Goal: Task Accomplishment & Management: Manage account settings

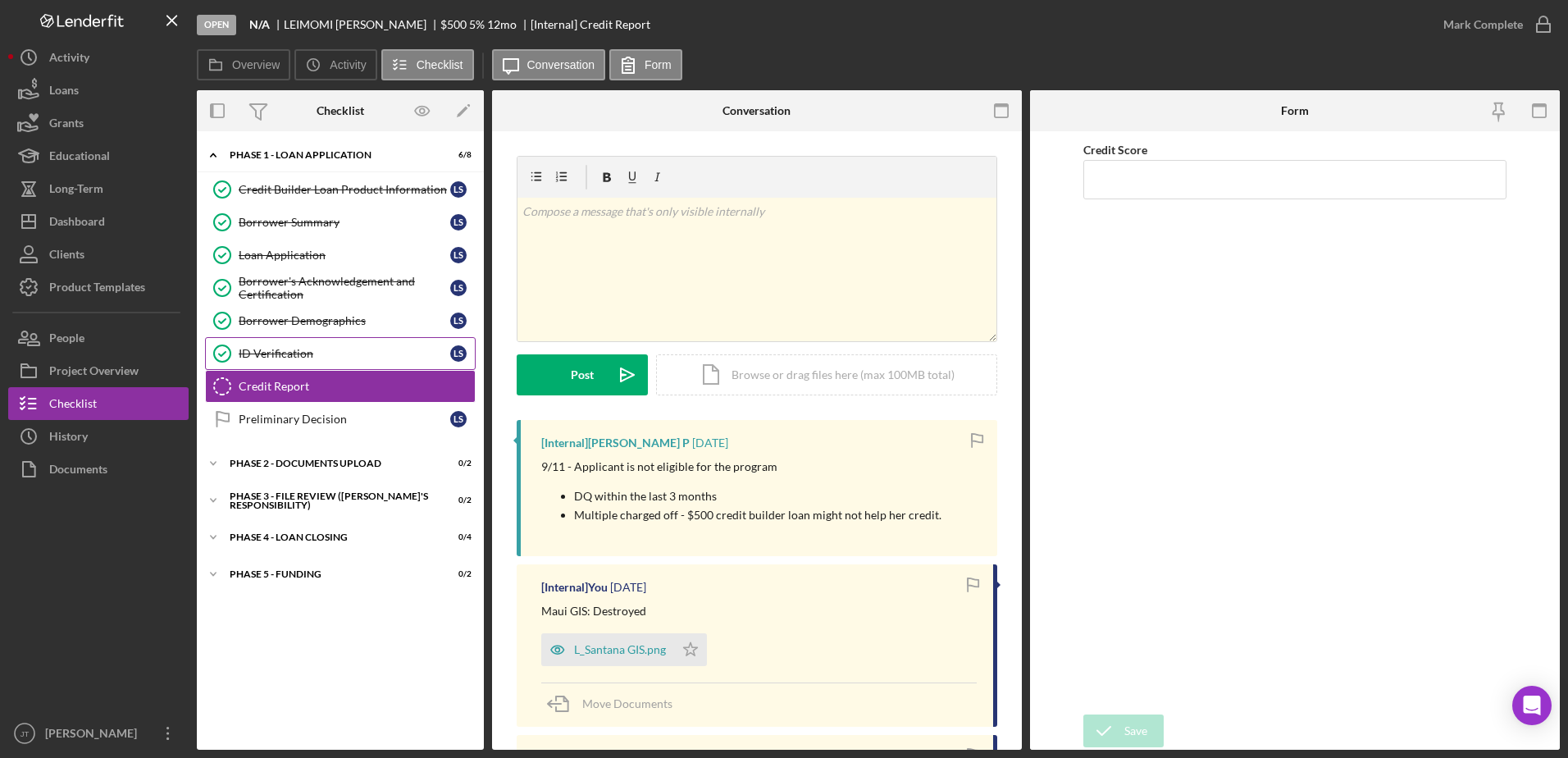
click at [357, 361] on div "ID Verification" at bounding box center [344, 354] width 212 height 13
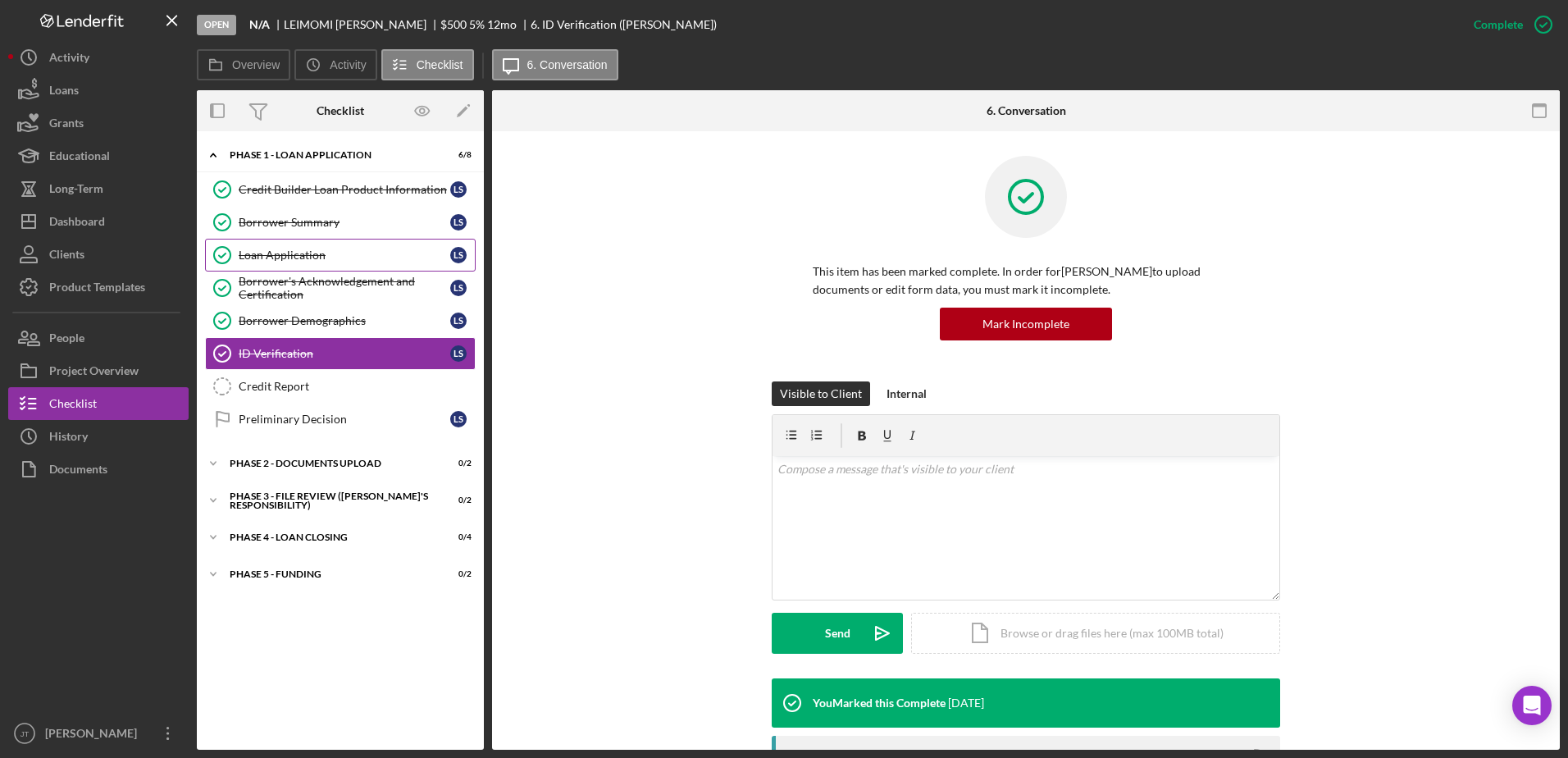
click at [352, 258] on div "Loan Application" at bounding box center [344, 256] width 212 height 13
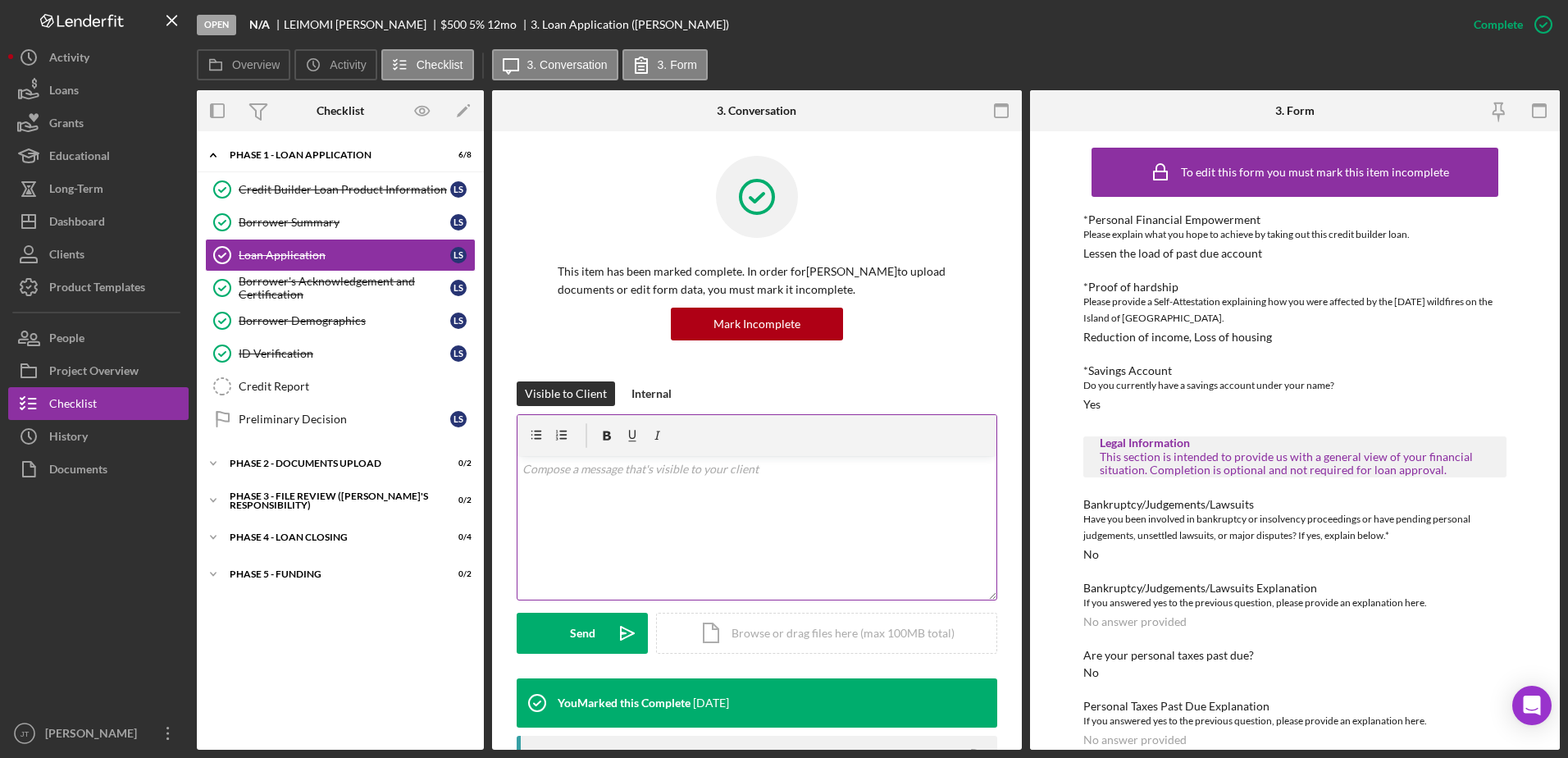
click at [607, 490] on div "v Color teal Color pink Remove color Add row above Add row below Add column bef…" at bounding box center [757, 528] width 479 height 144
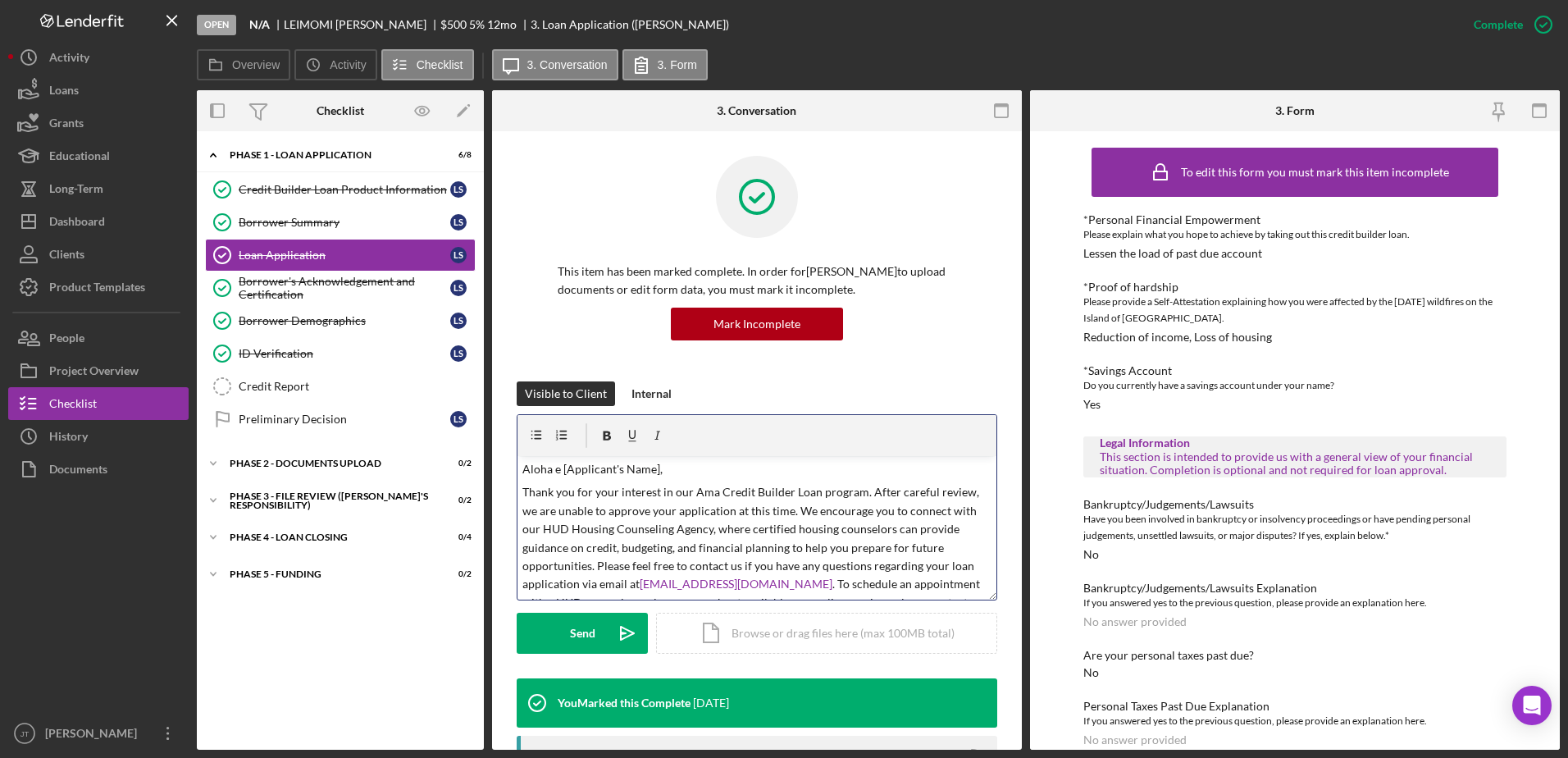
click at [655, 470] on p "Aloha e [Applicant's Name]," at bounding box center [757, 468] width 470 height 18
click at [862, 492] on p "Thank you for your interest in our Ama Credit Builder Loan program. After caref…" at bounding box center [757, 566] width 470 height 166
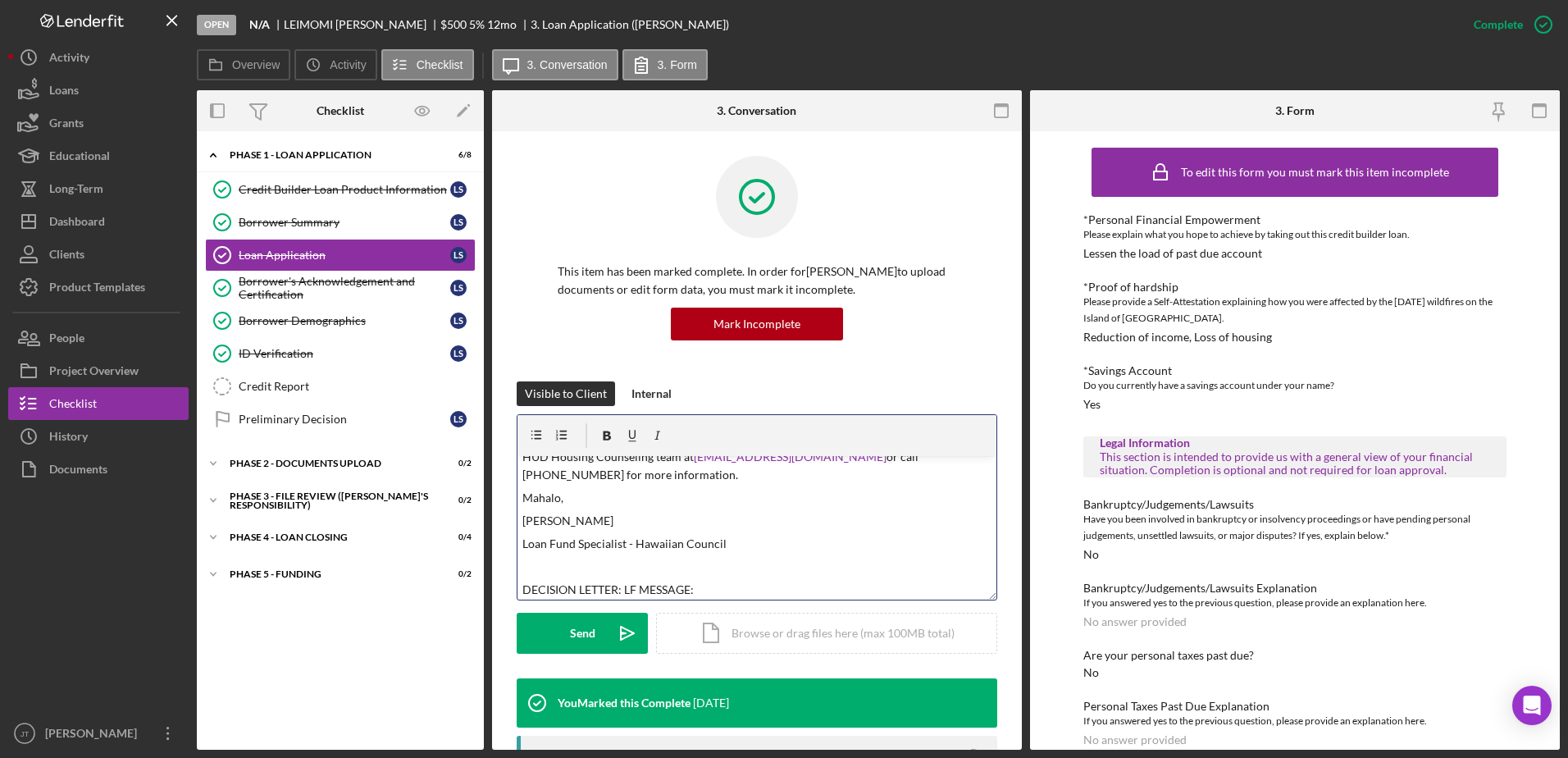
scroll to position [168, 0]
drag, startPoint x: 723, startPoint y: 582, endPoint x: 470, endPoint y: 580, distance: 253.0
click at [470, 580] on div "Overview Internal Workflow Stage Open Icon/Dropdown Arrow Archive (can unarchiv…" at bounding box center [878, 419] width 1363 height 660
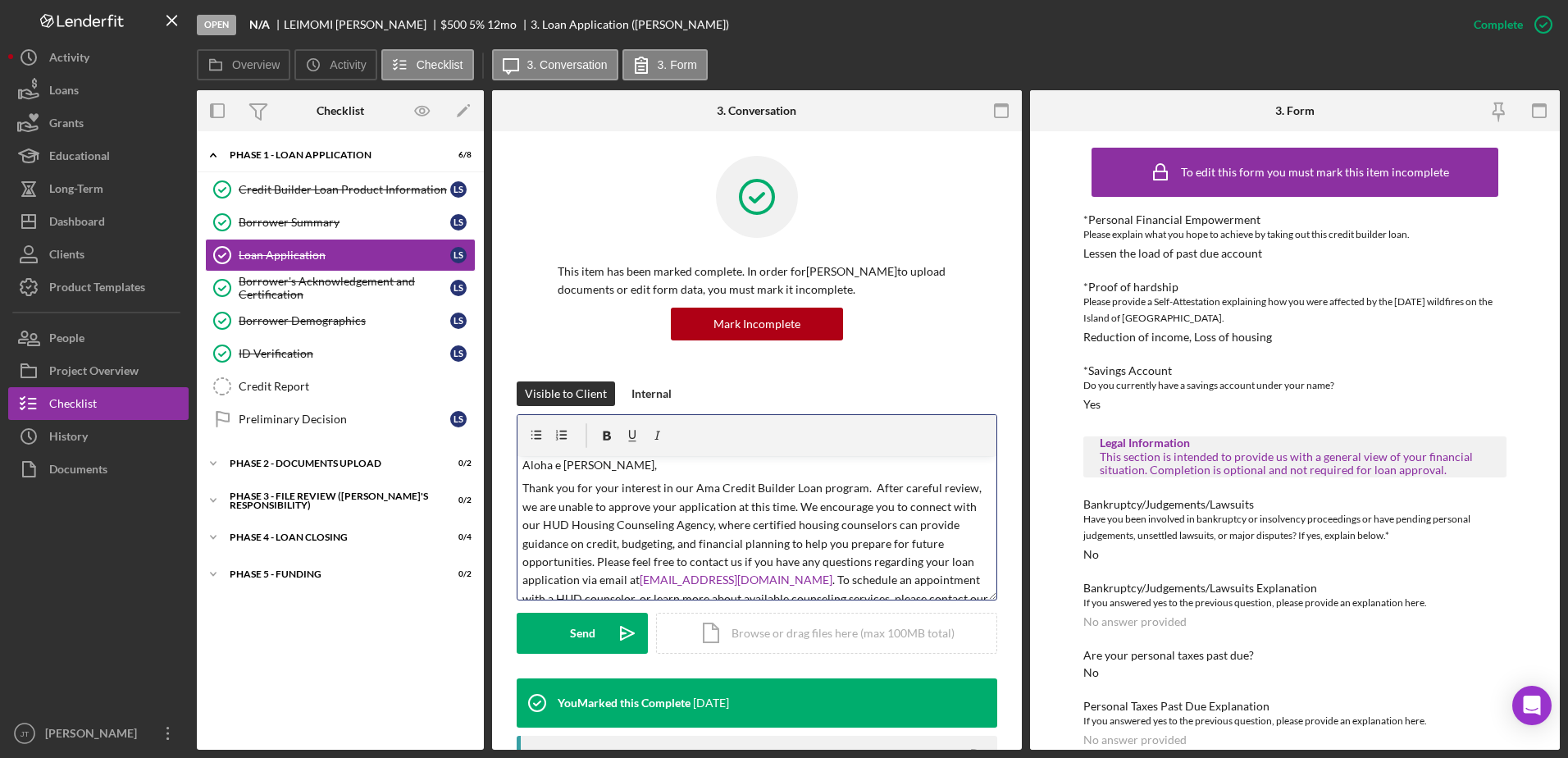
scroll to position [0, 0]
click at [339, 235] on link "Borrower Summary Borrower Summary L S" at bounding box center [340, 222] width 270 height 33
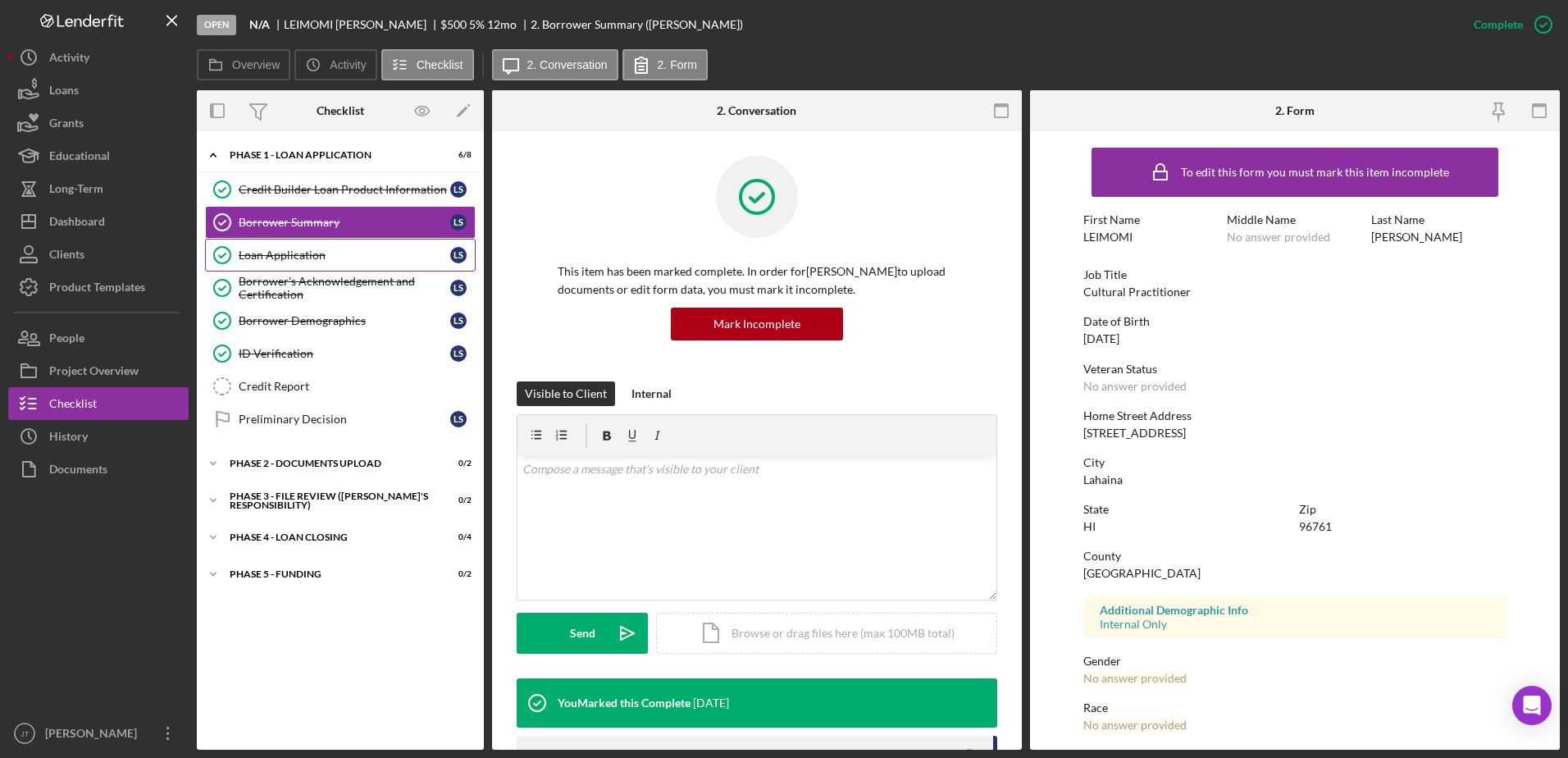
click at [367, 263] on link "Loan Application Loan Application L S" at bounding box center [340, 255] width 270 height 33
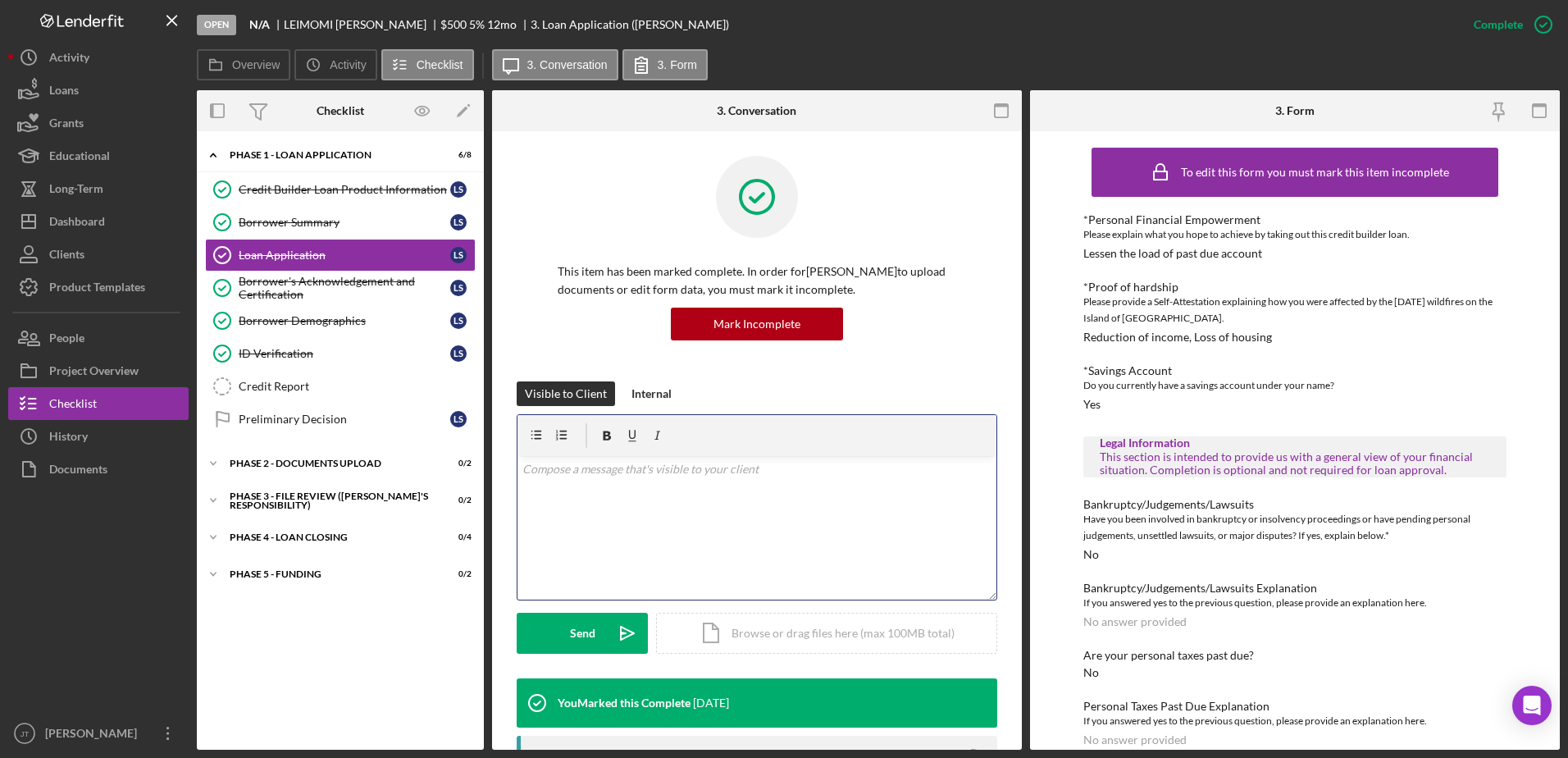
click at [618, 494] on div "v Color teal Color pink Remove color Add row above Add row below Add column bef…" at bounding box center [757, 528] width 479 height 144
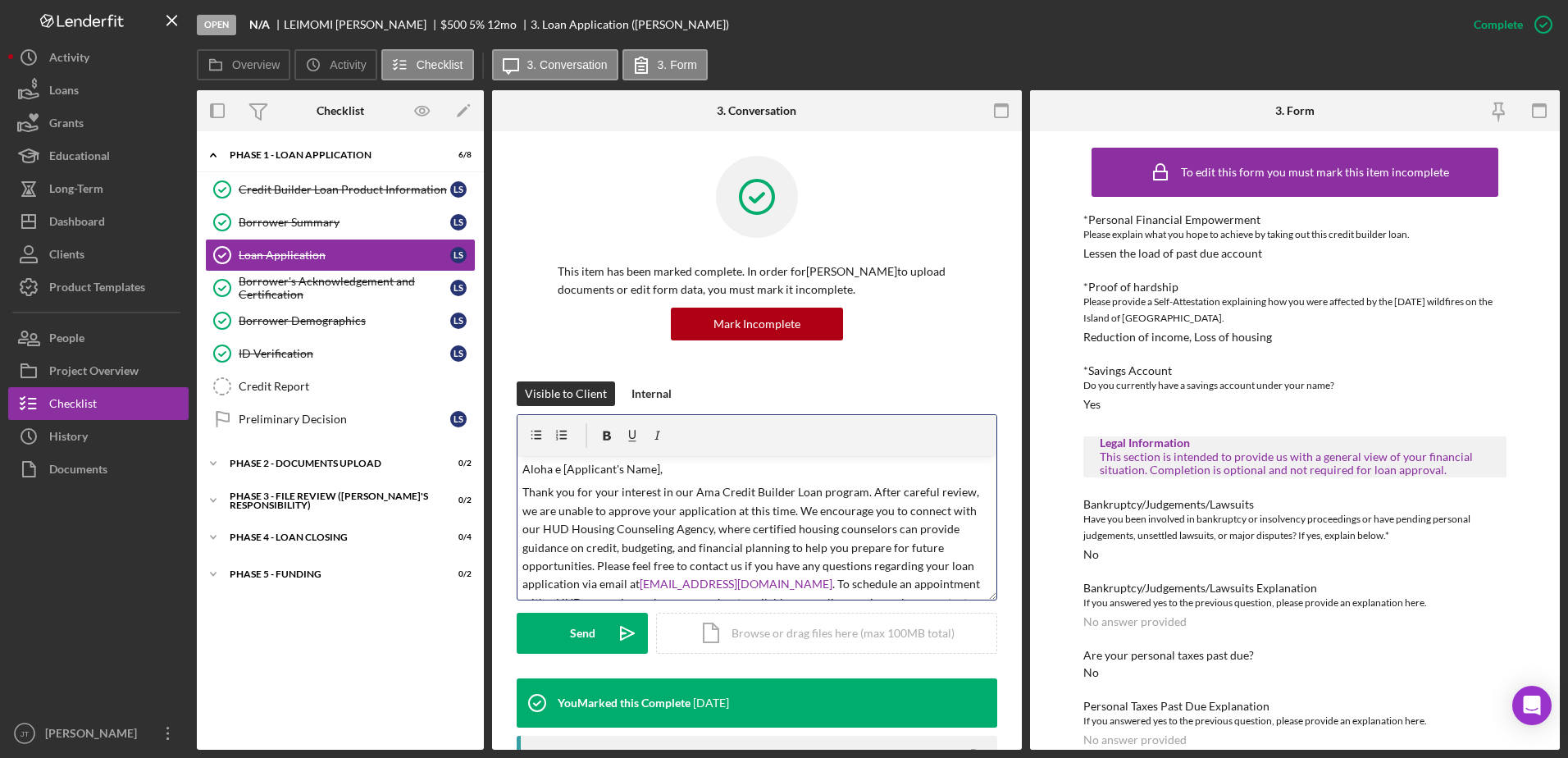
scroll to position [166, 0]
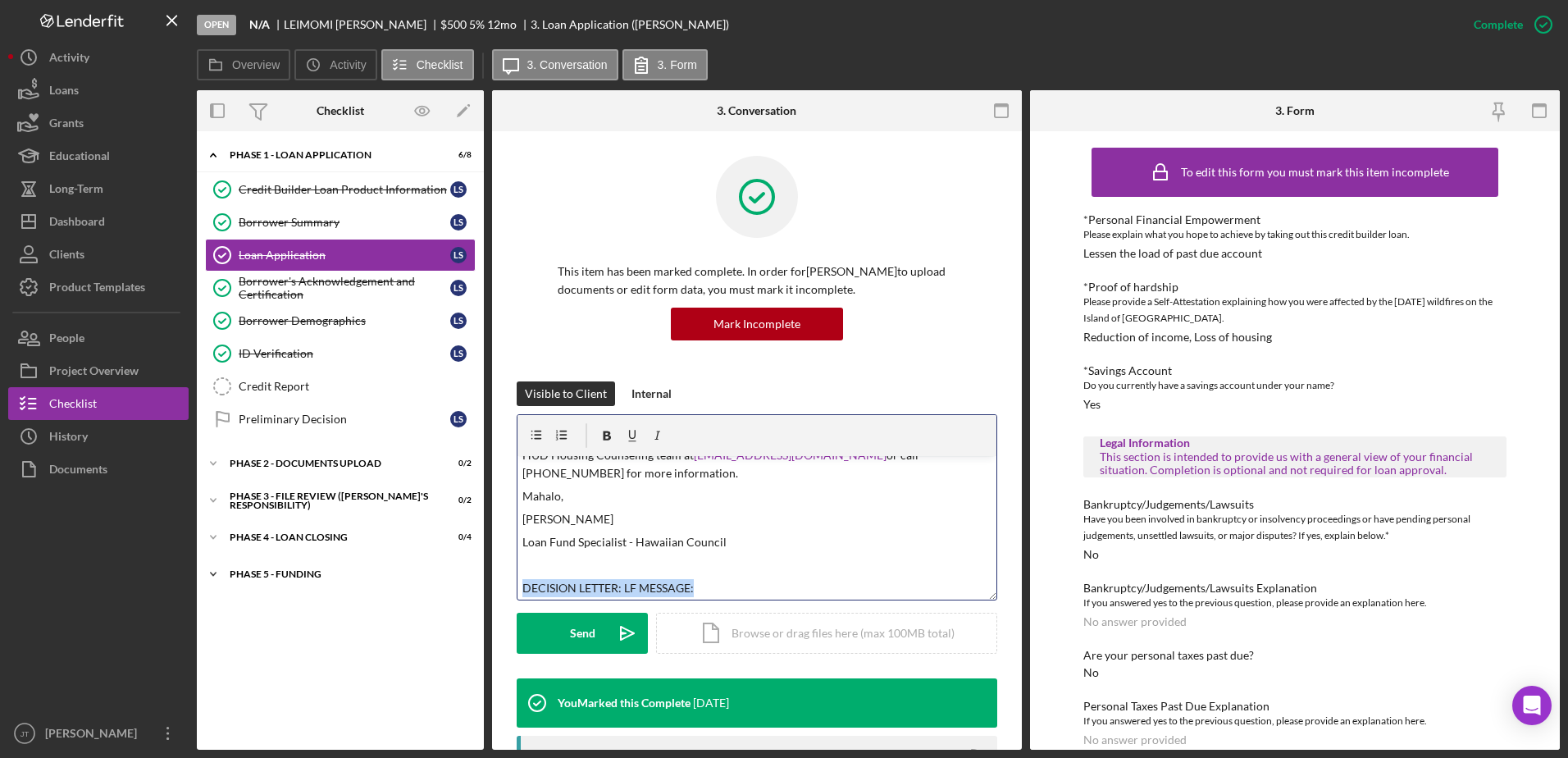
drag, startPoint x: 712, startPoint y: 578, endPoint x: 478, endPoint y: 575, distance: 234.0
click at [478, 575] on div "Overview Internal Workflow Stage Open Icon/Dropdown Arrow Archive (can unarchiv…" at bounding box center [878, 419] width 1363 height 660
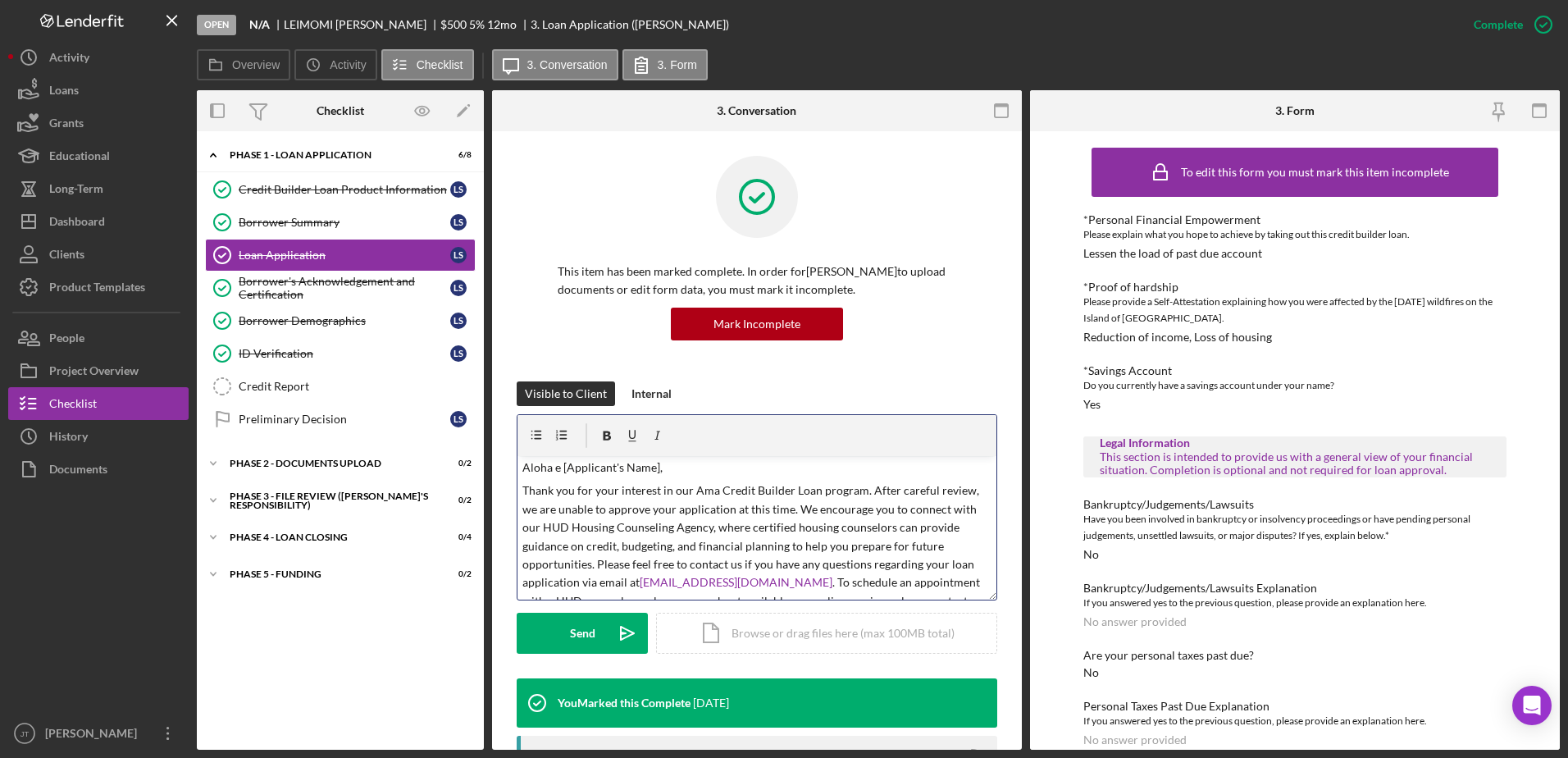
scroll to position [0, 0]
click at [655, 468] on p "Aloha e [Applicant's Name]," at bounding box center [757, 468] width 470 height 18
click at [688, 467] on p "Aloha e [PERSON_NAME]," at bounding box center [757, 468] width 470 height 18
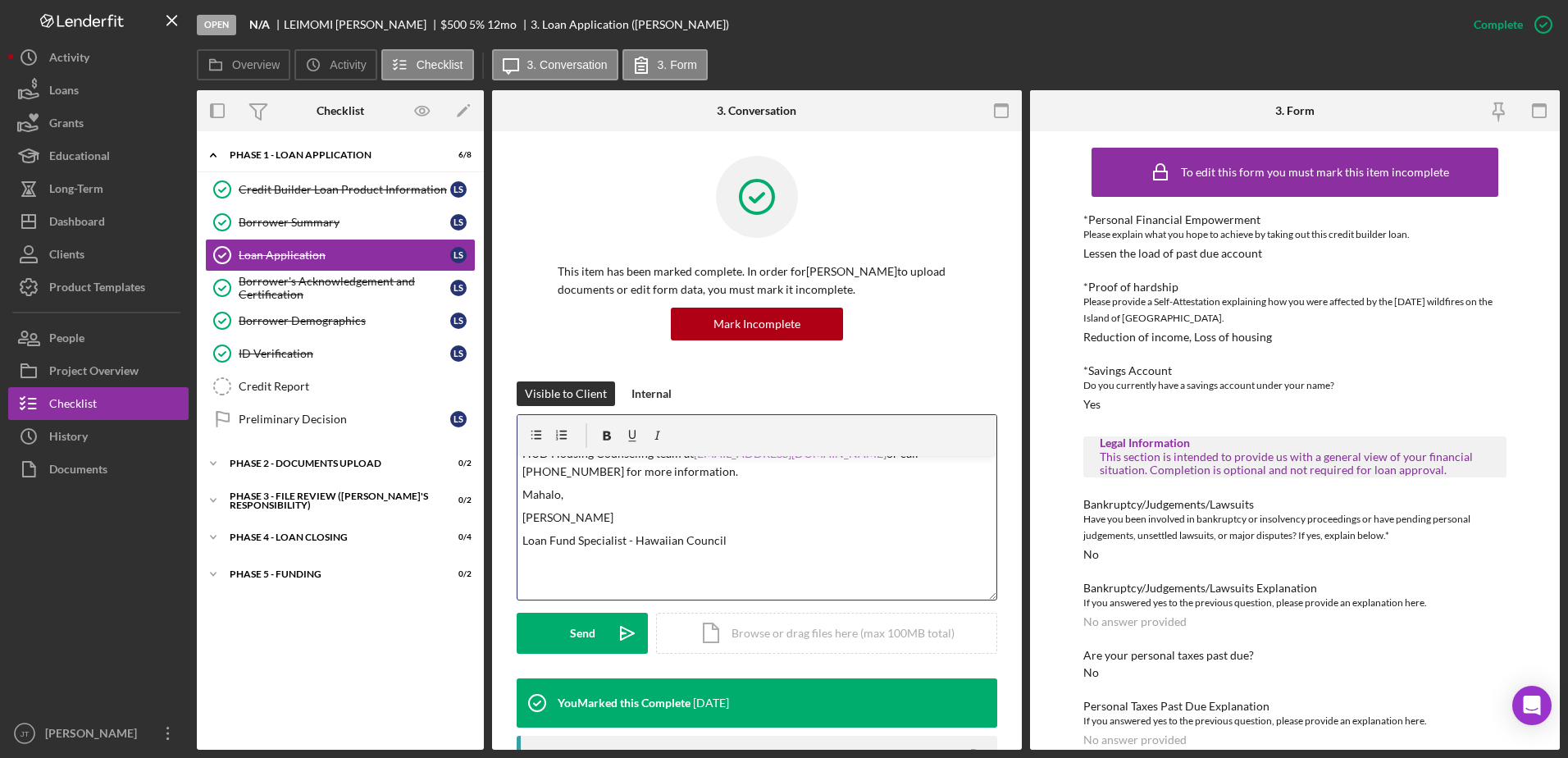
scroll to position [168, 0]
click at [571, 637] on div "Send" at bounding box center [583, 633] width 26 height 41
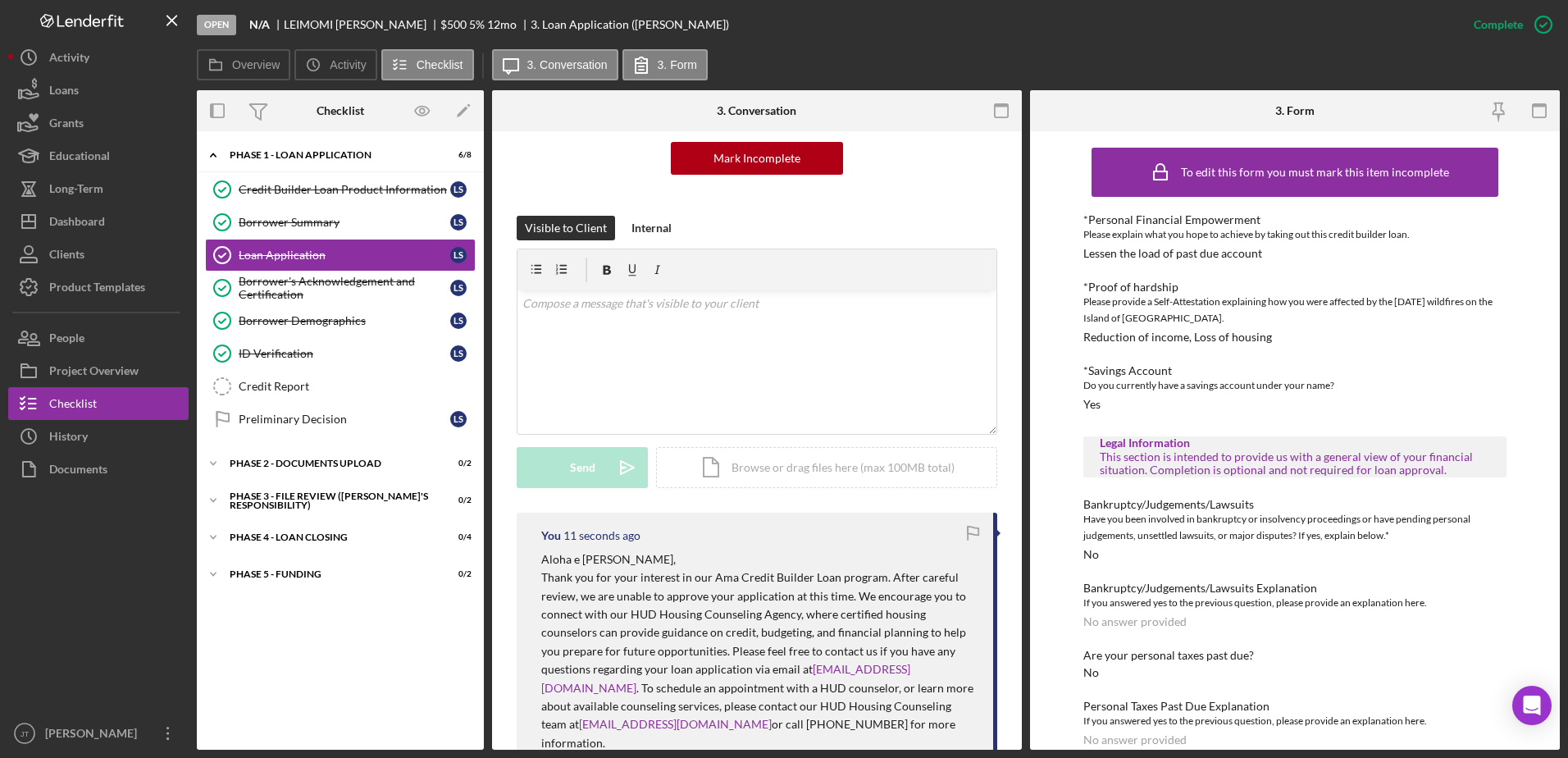
scroll to position [164, 0]
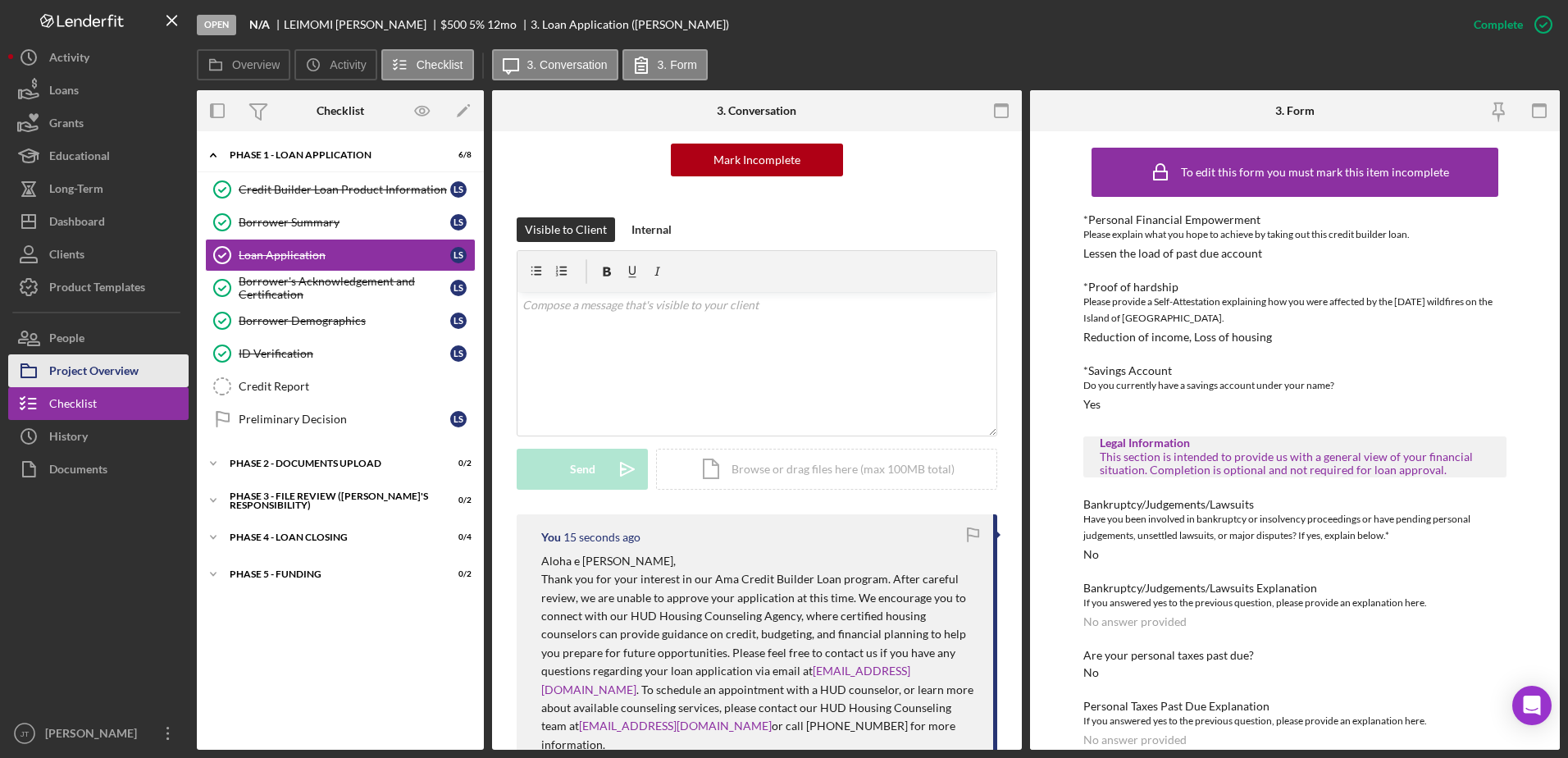
click at [148, 376] on button "Project Overview" at bounding box center [98, 371] width 181 height 33
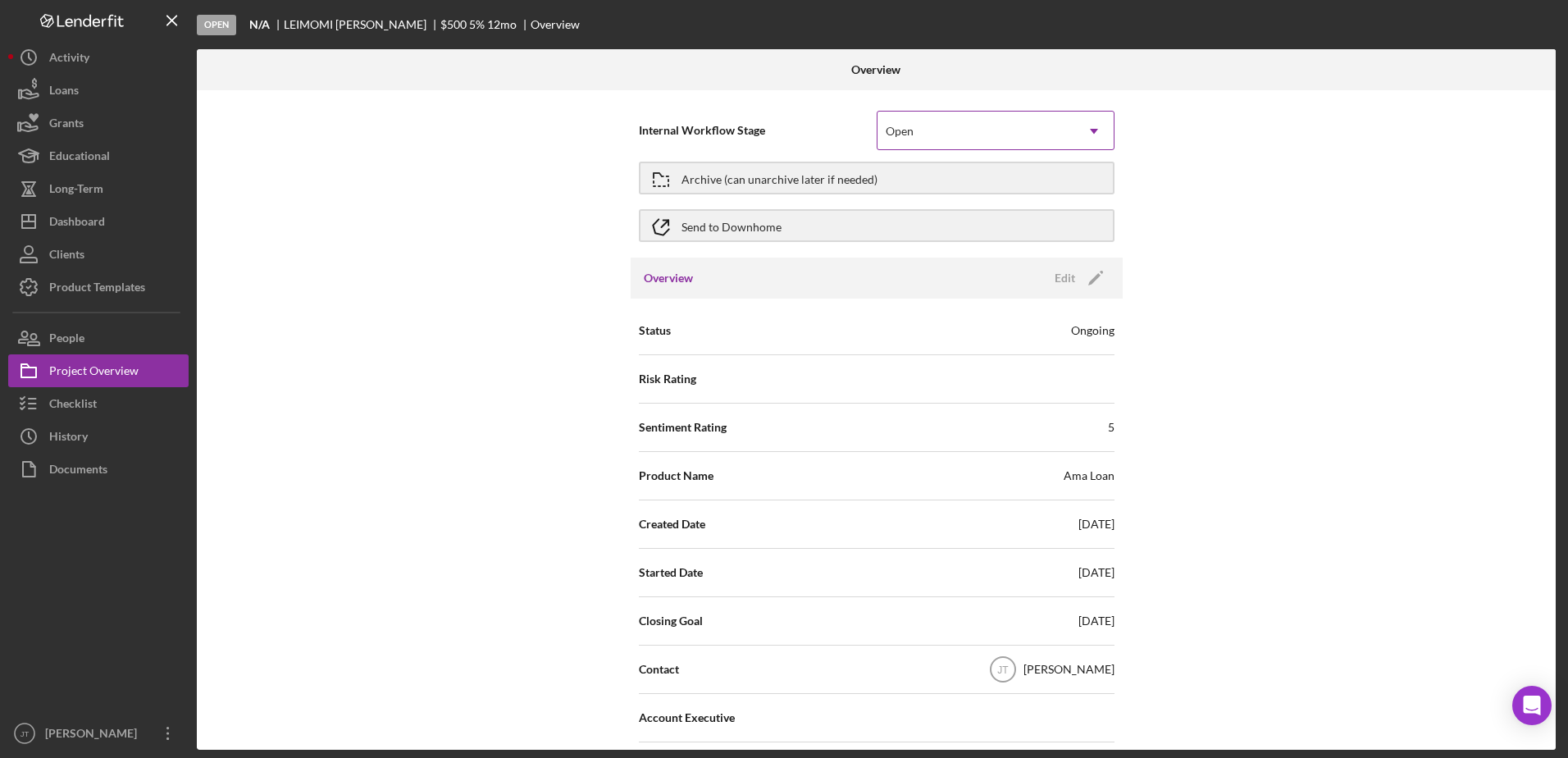
click at [1001, 133] on div "Open" at bounding box center [976, 132] width 197 height 38
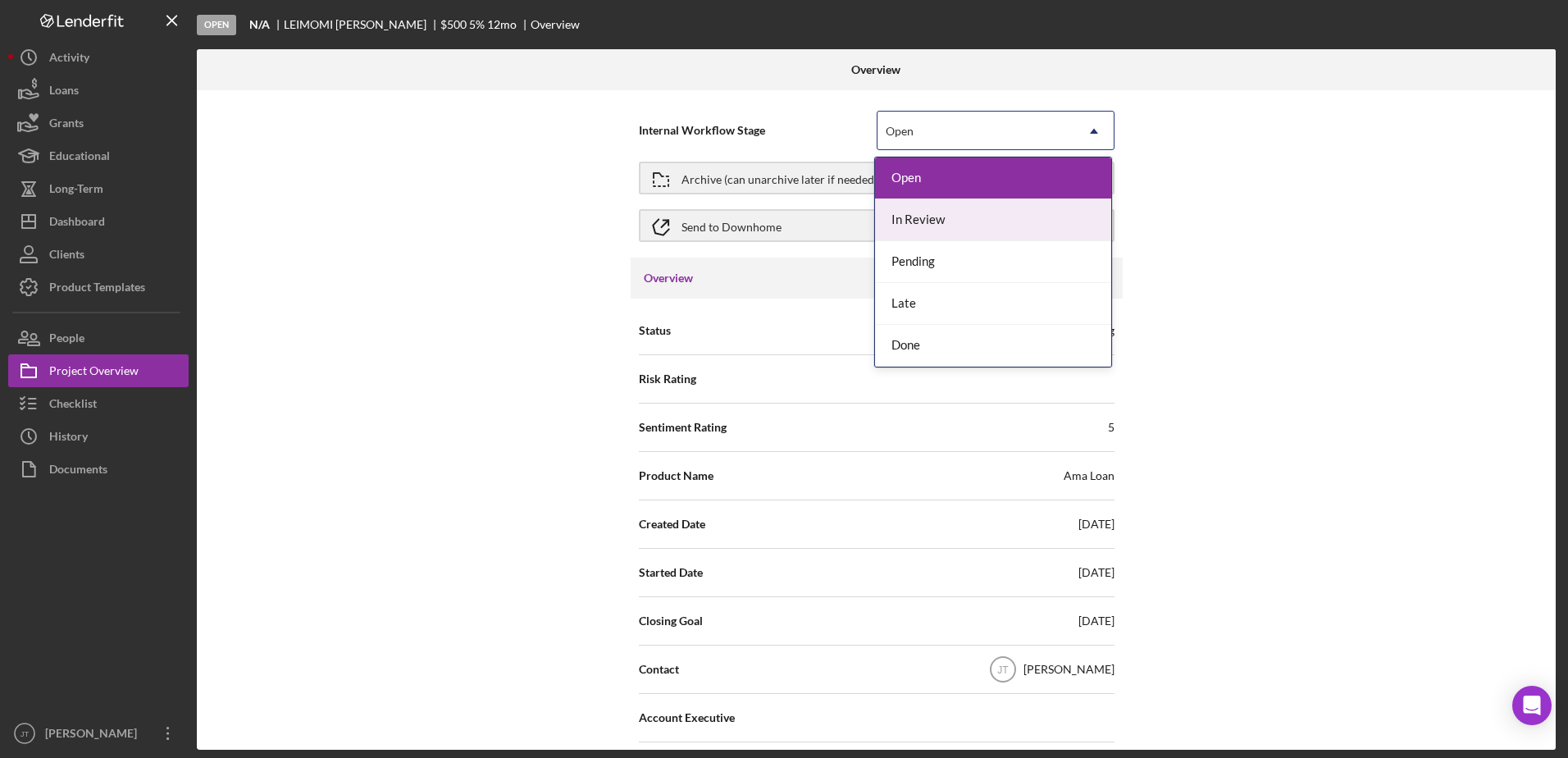
click at [1338, 172] on div "Internal Workflow Stage 5 results available. Use Up and Down to choose options,…" at bounding box center [876, 419] width 1359 height 660
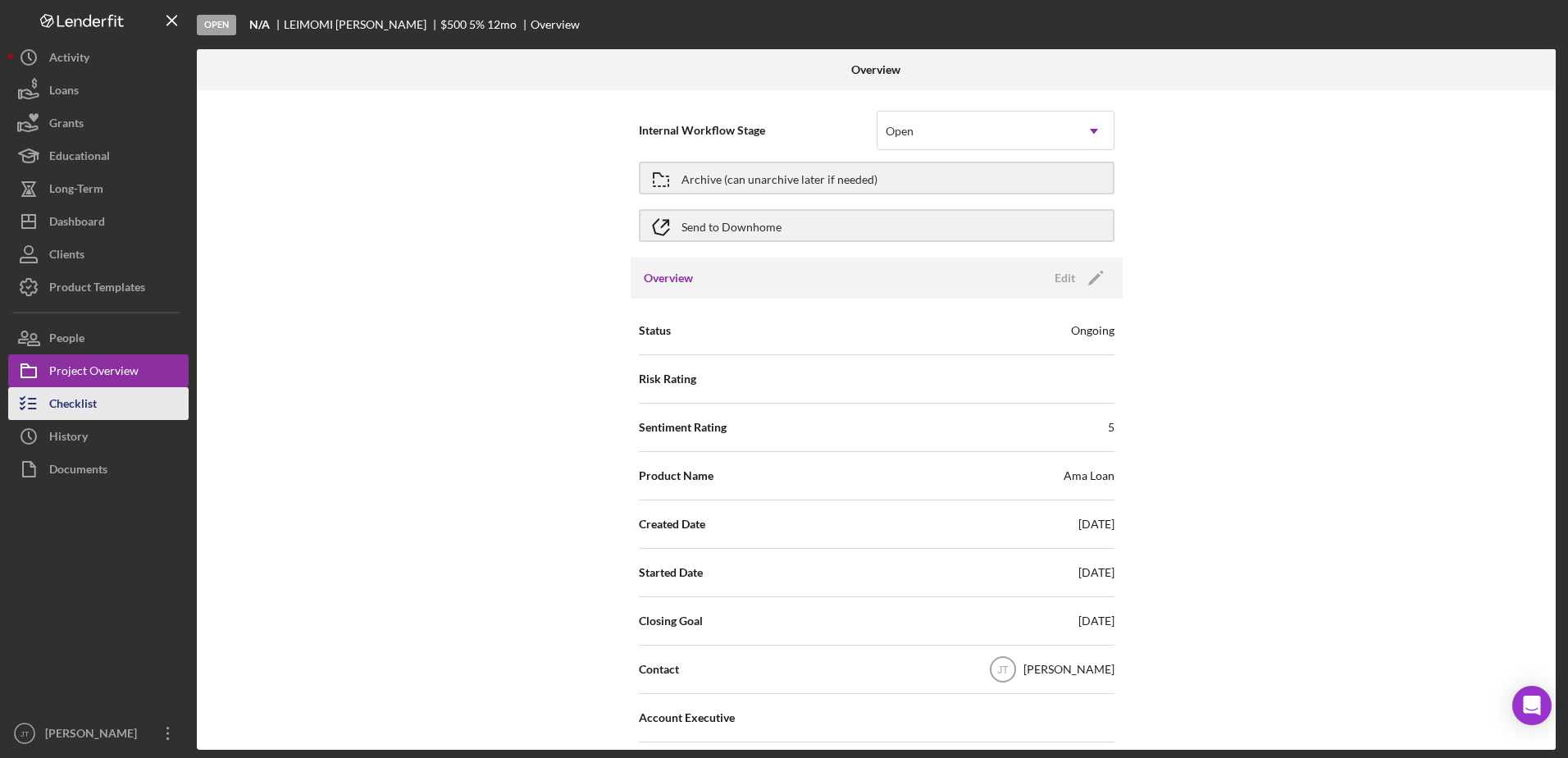
click at [93, 411] on div "Checklist" at bounding box center [73, 405] width 47 height 37
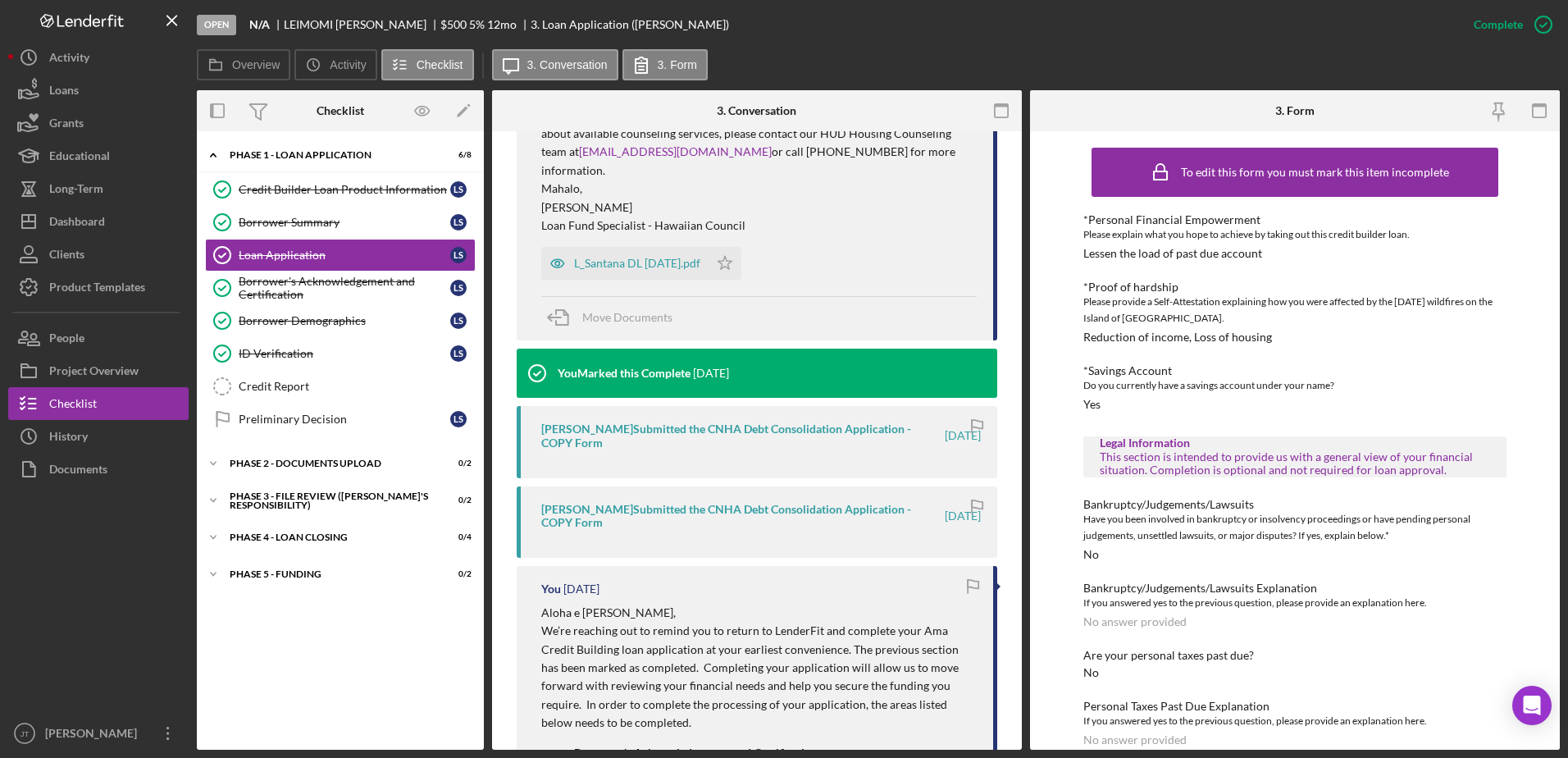
scroll to position [574, 0]
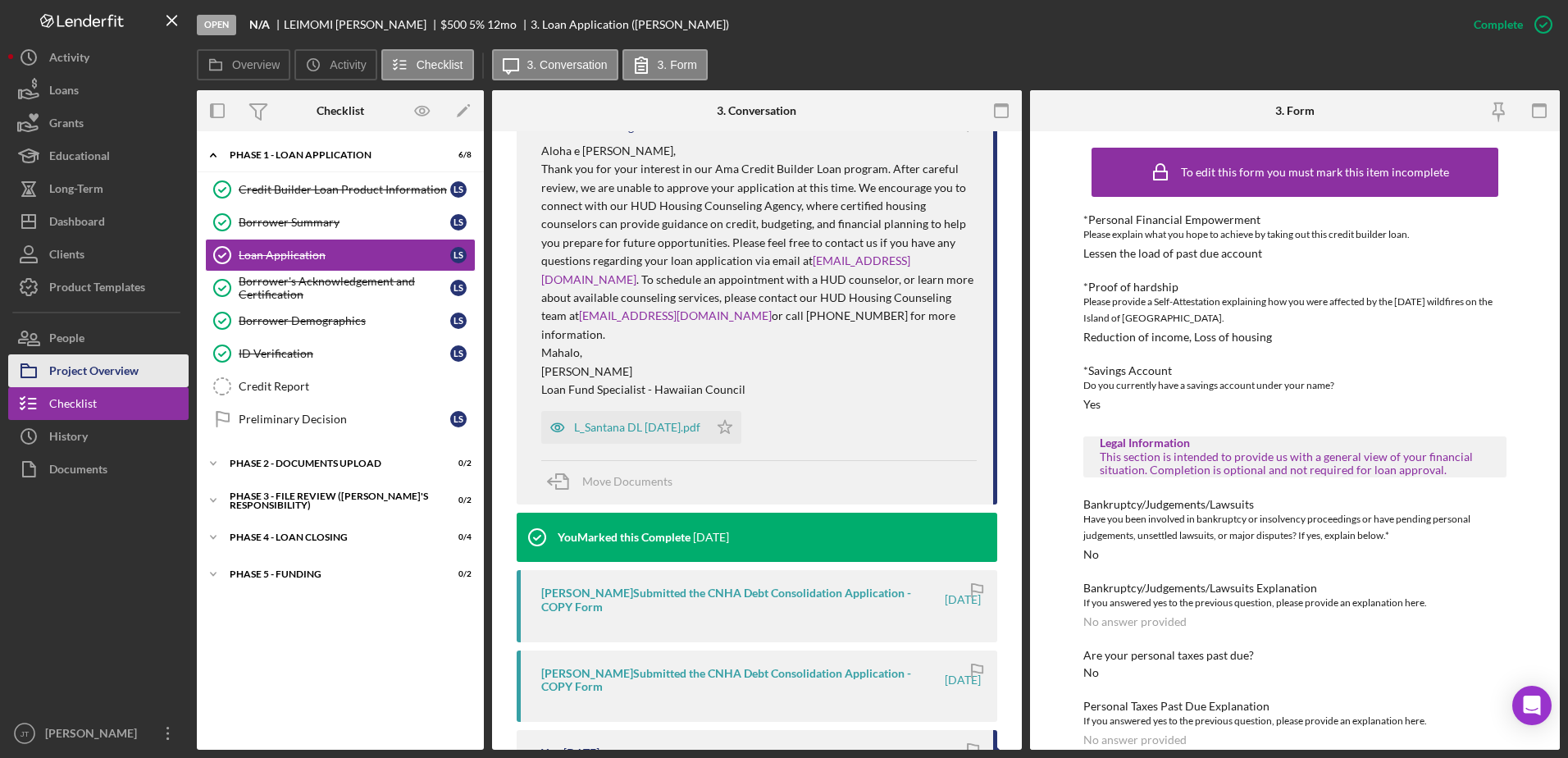
click at [132, 376] on div "Project Overview" at bounding box center [94, 373] width 90 height 37
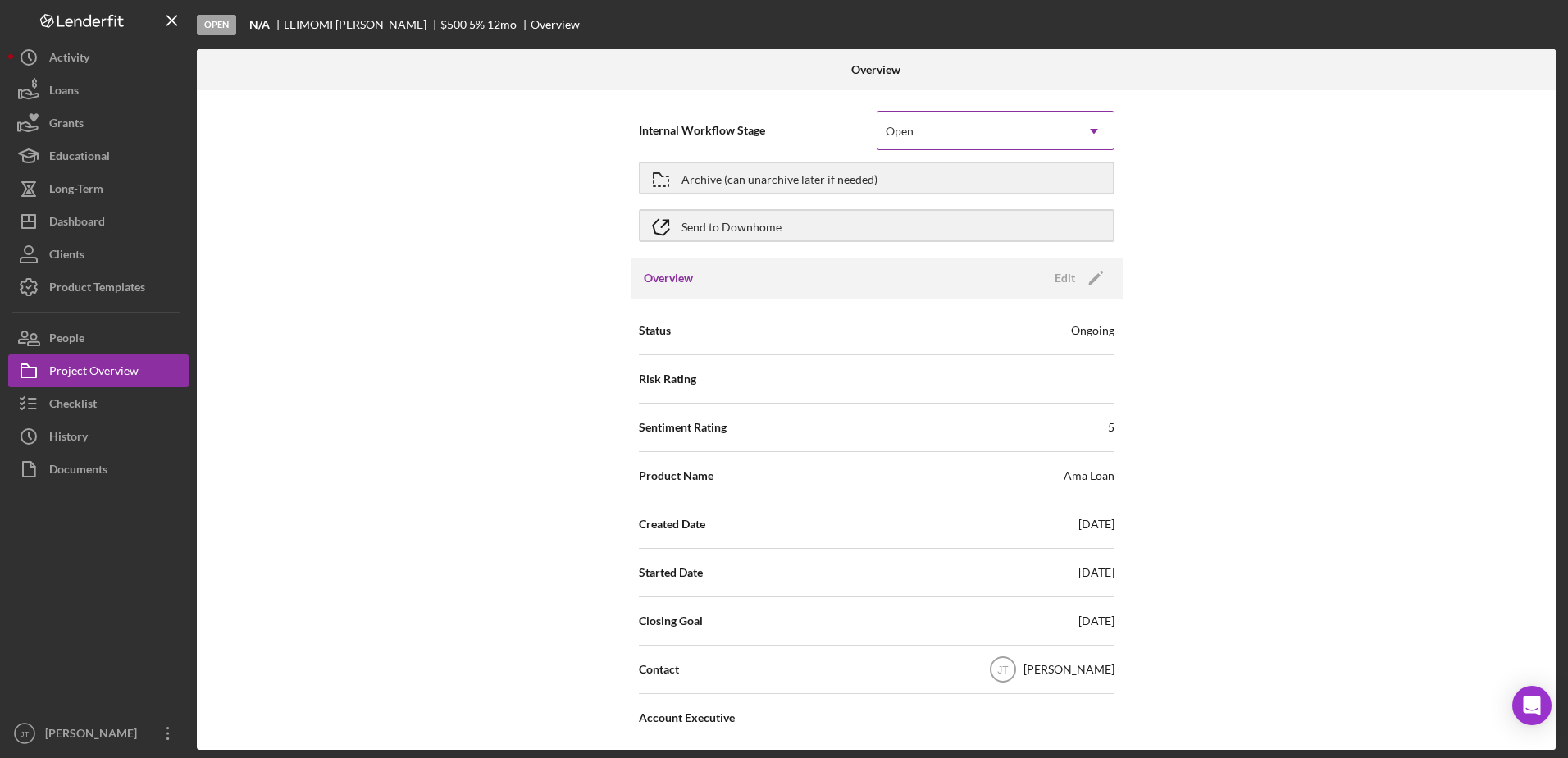
click at [972, 127] on div "Open" at bounding box center [976, 132] width 197 height 38
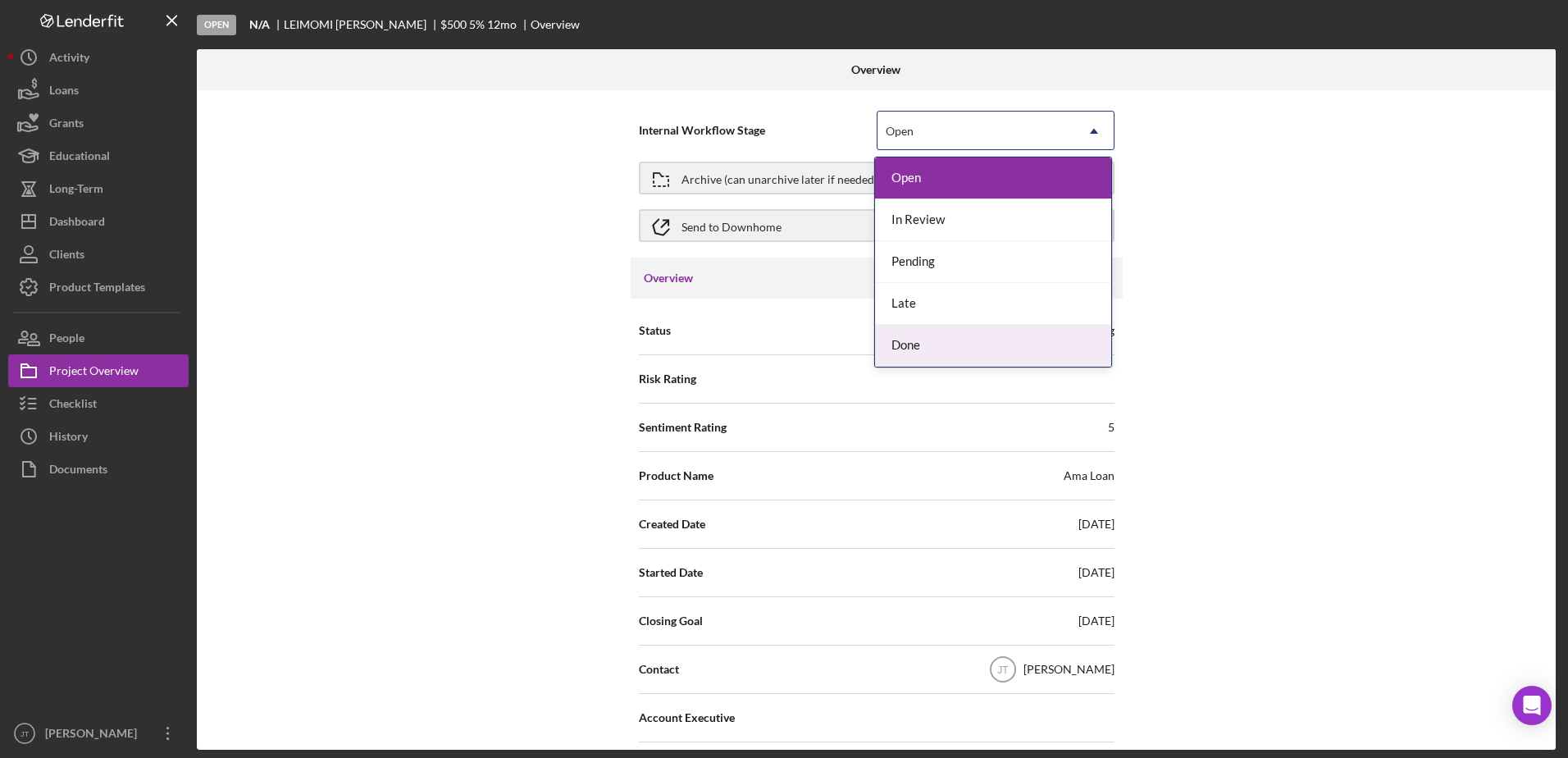
click at [973, 353] on div "Done" at bounding box center [993, 345] width 236 height 42
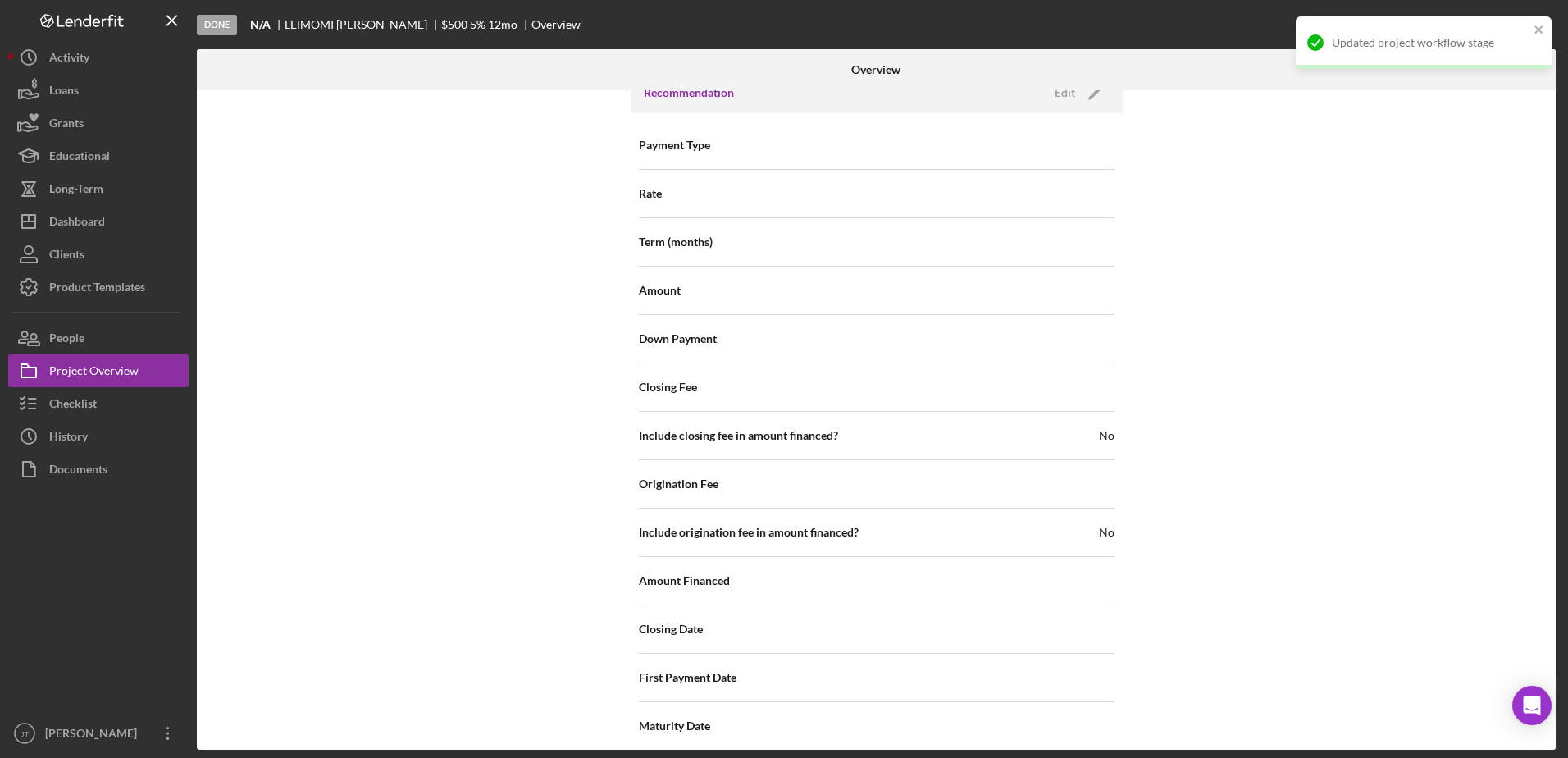
scroll to position [1811, 0]
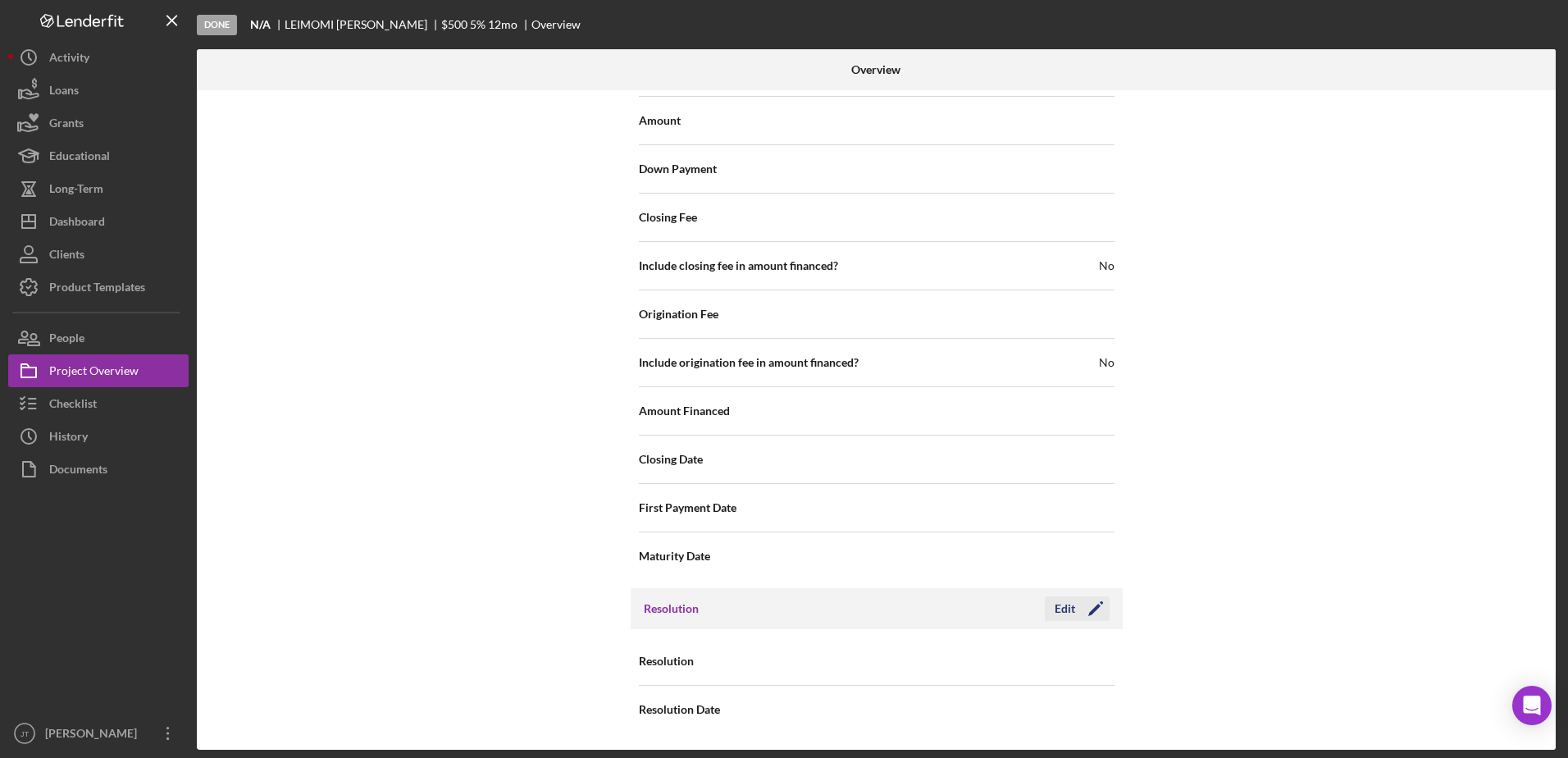
click at [1075, 617] on icon "Icon/Edit" at bounding box center [1095, 608] width 41 height 41
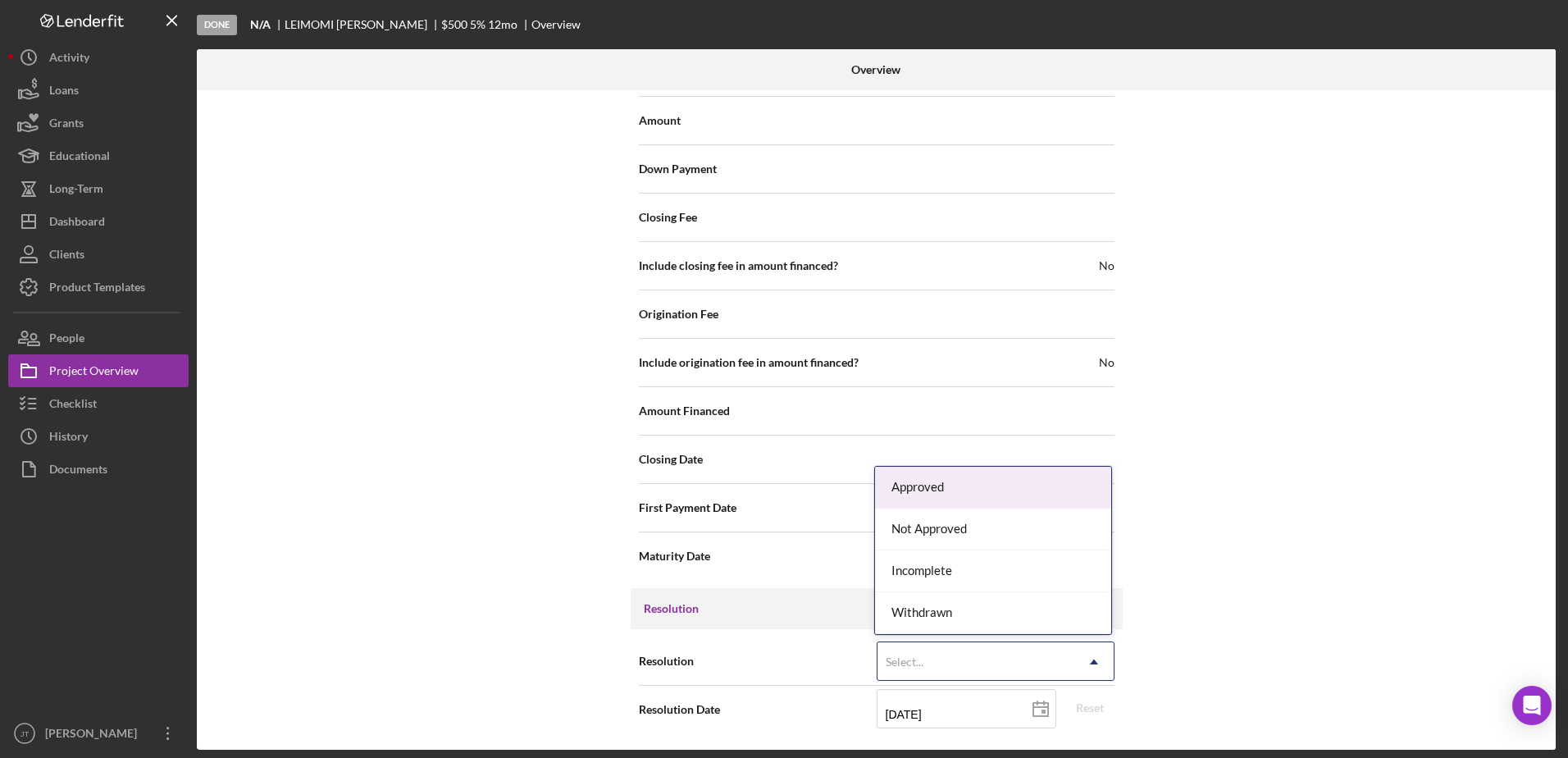
click at [1041, 660] on div "Select..." at bounding box center [976, 662] width 197 height 38
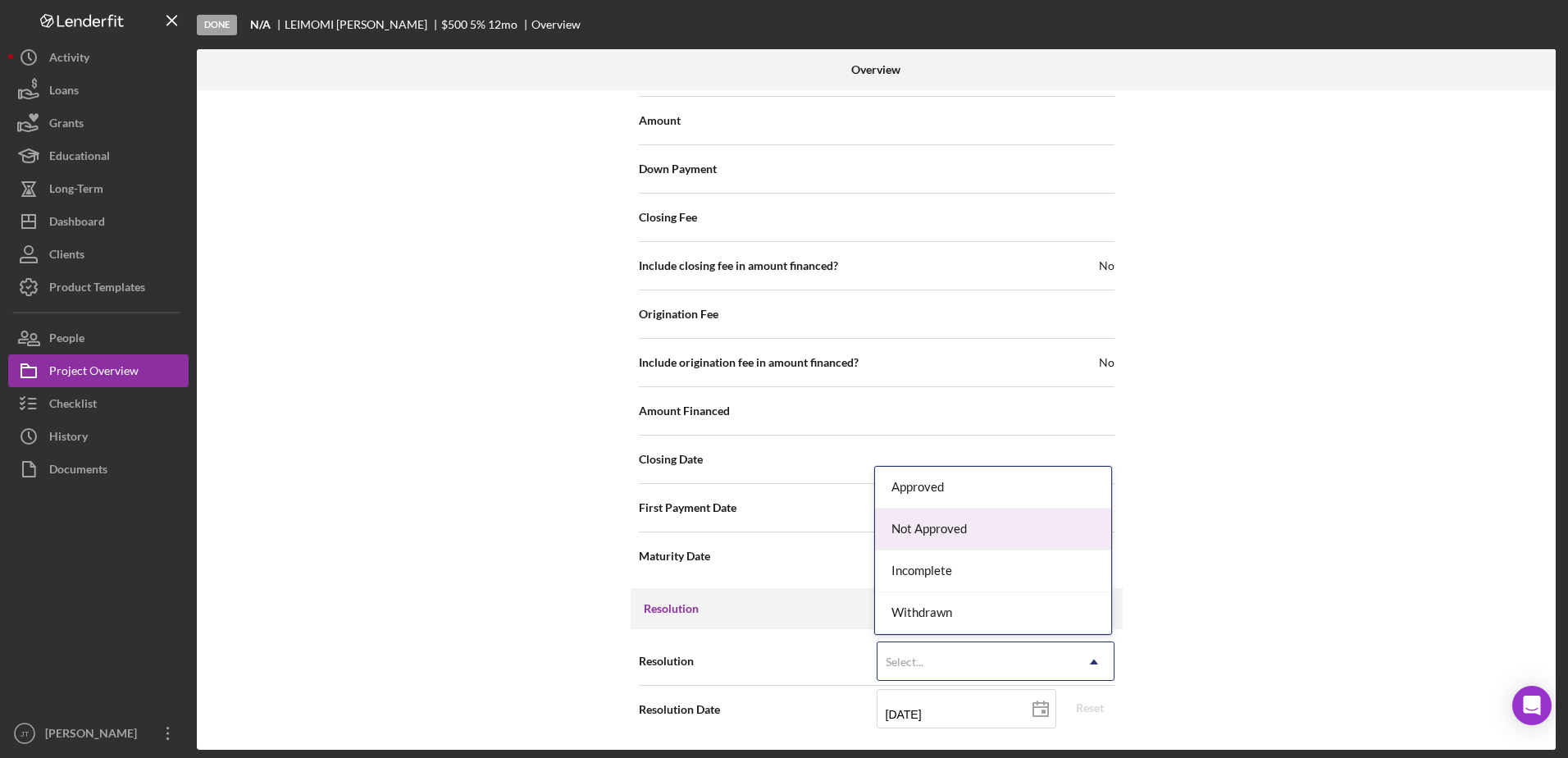
click at [1004, 530] on div "Not Approved" at bounding box center [993, 530] width 236 height 42
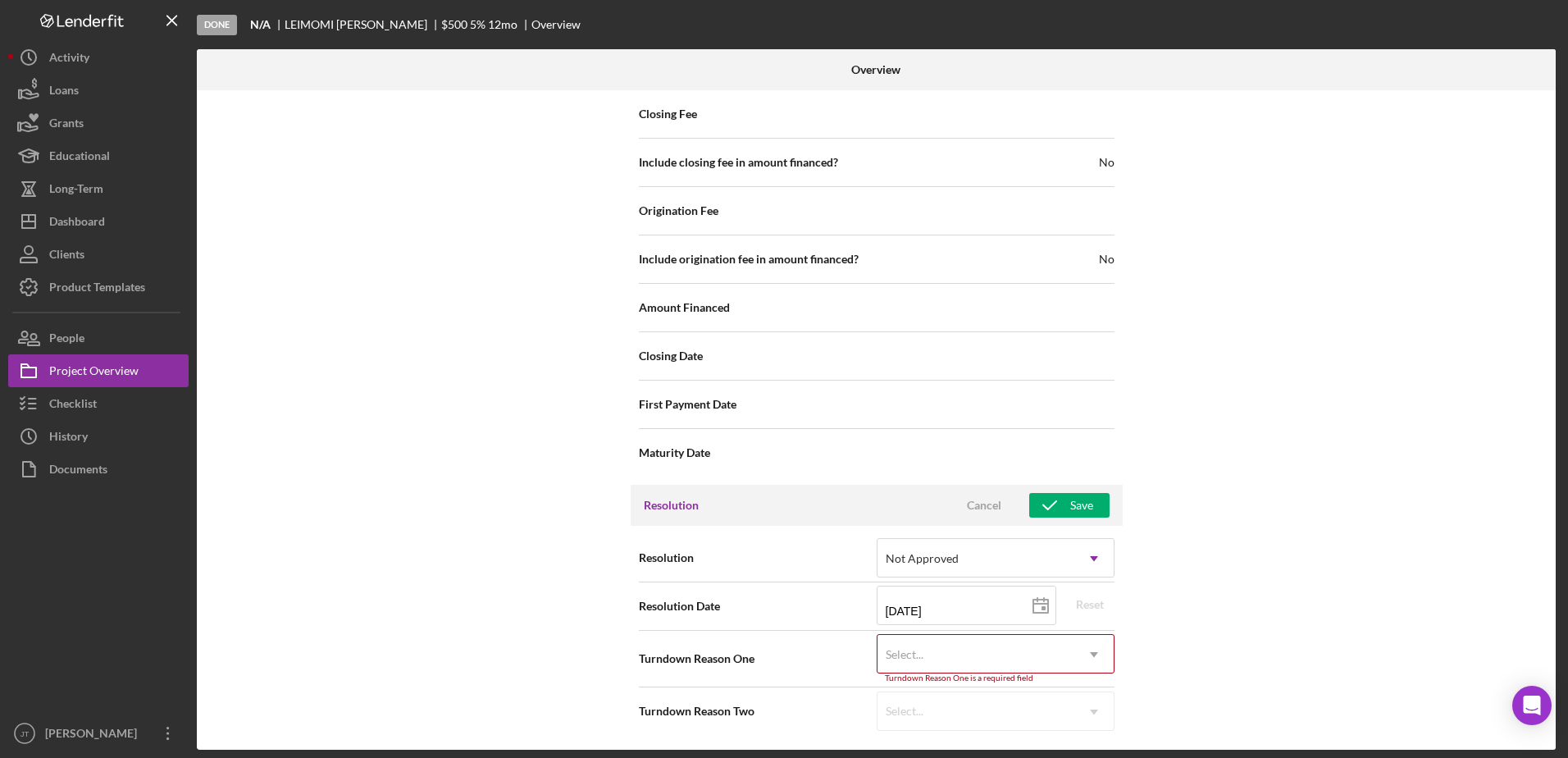
scroll to position [1916, 0]
click at [1083, 650] on icon "Icon/Dropdown Arrow" at bounding box center [1094, 653] width 40 height 40
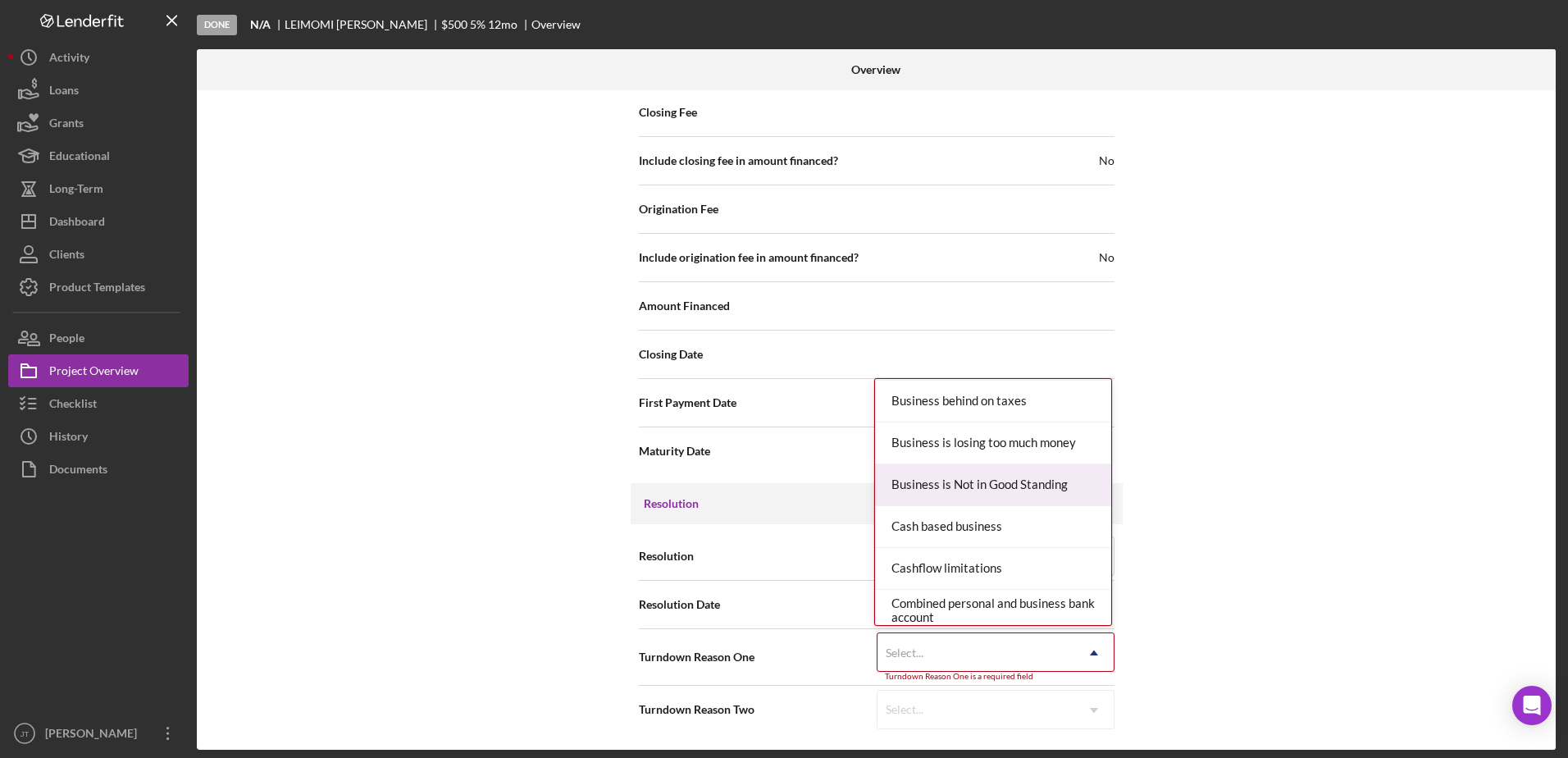
scroll to position [164, 0]
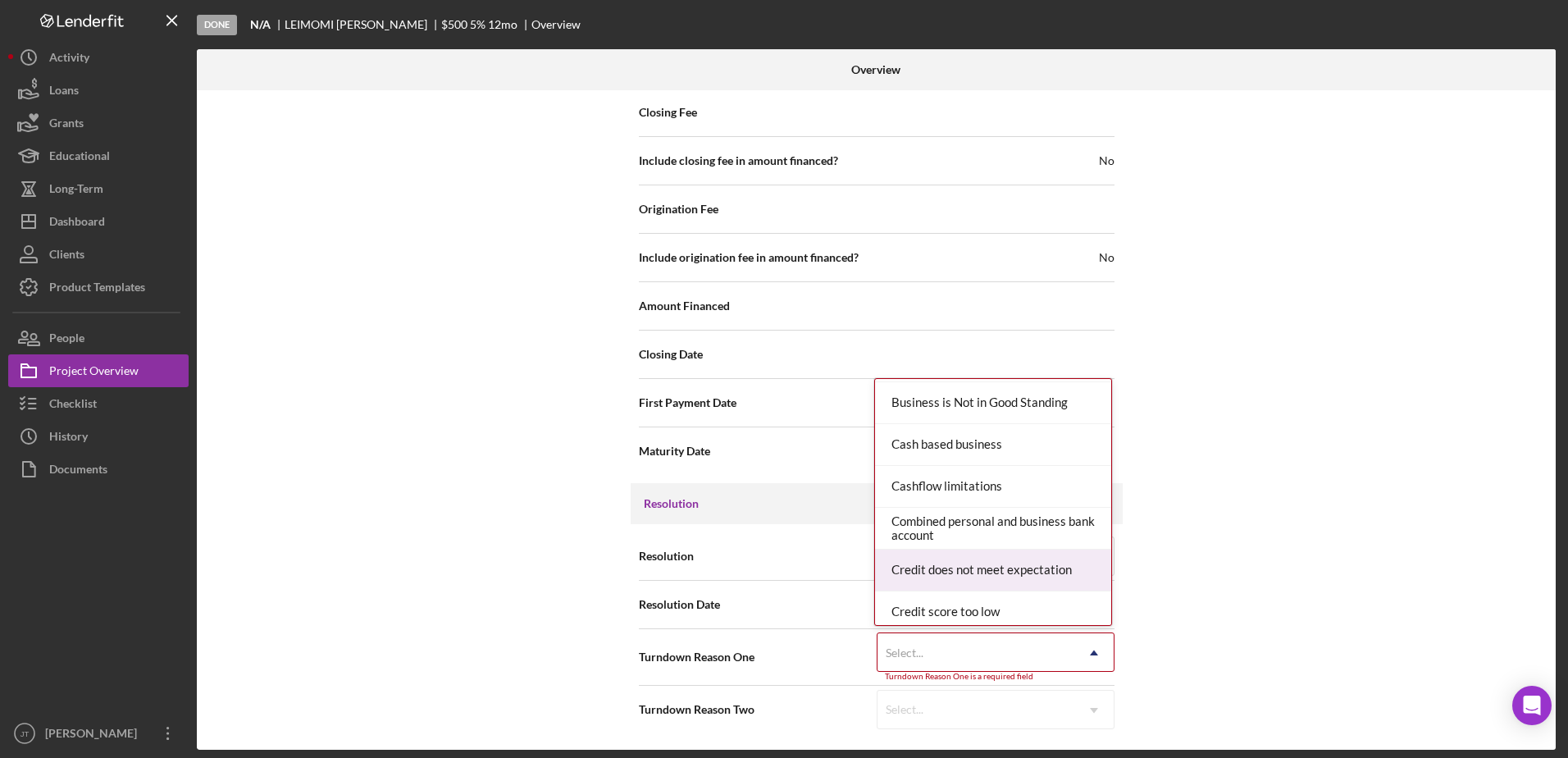
click at [1034, 579] on div "Credit does not meet expectation" at bounding box center [993, 571] width 236 height 42
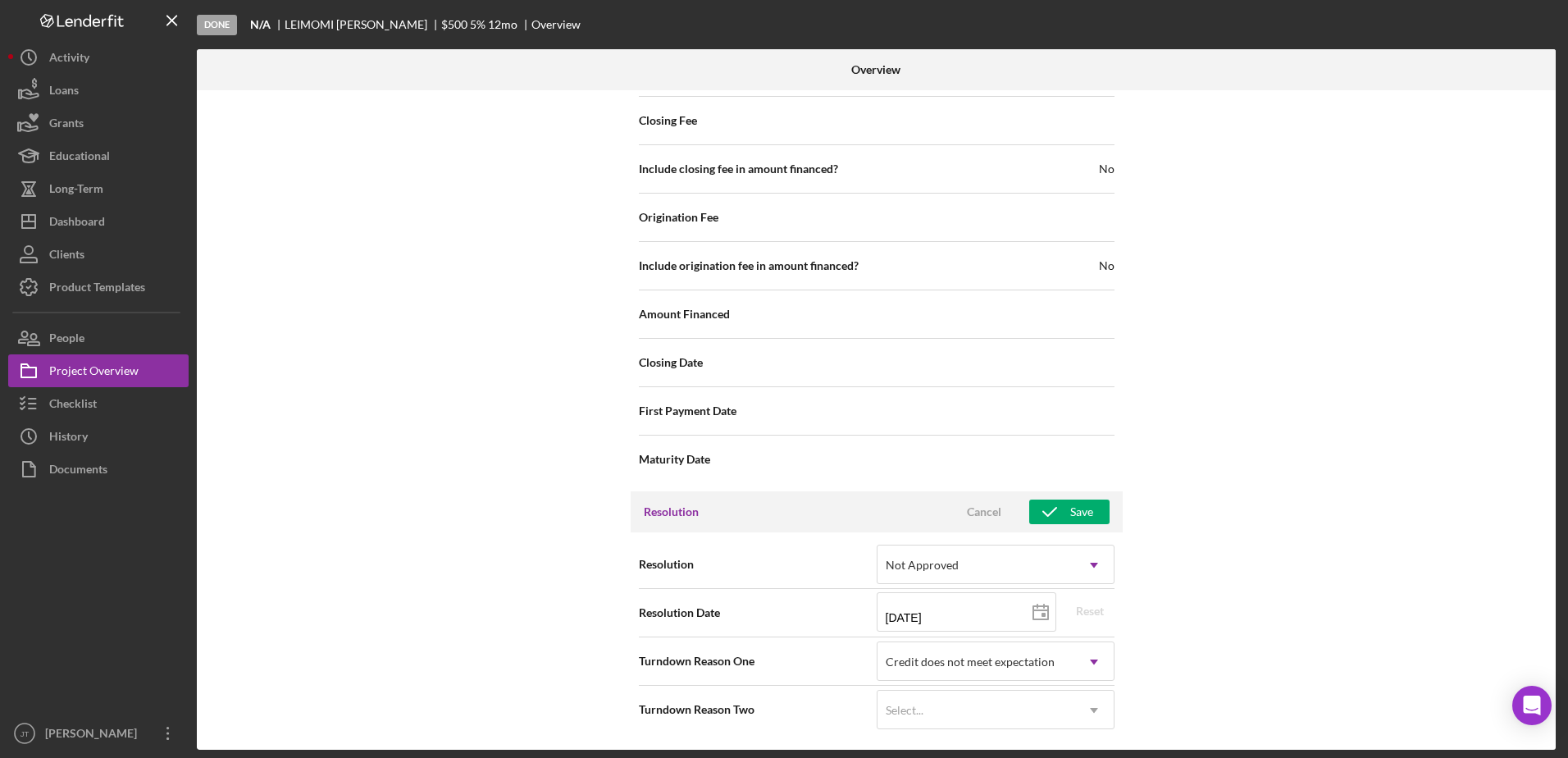
scroll to position [1908, 0]
click at [1065, 519] on icon "button" at bounding box center [1049, 511] width 41 height 41
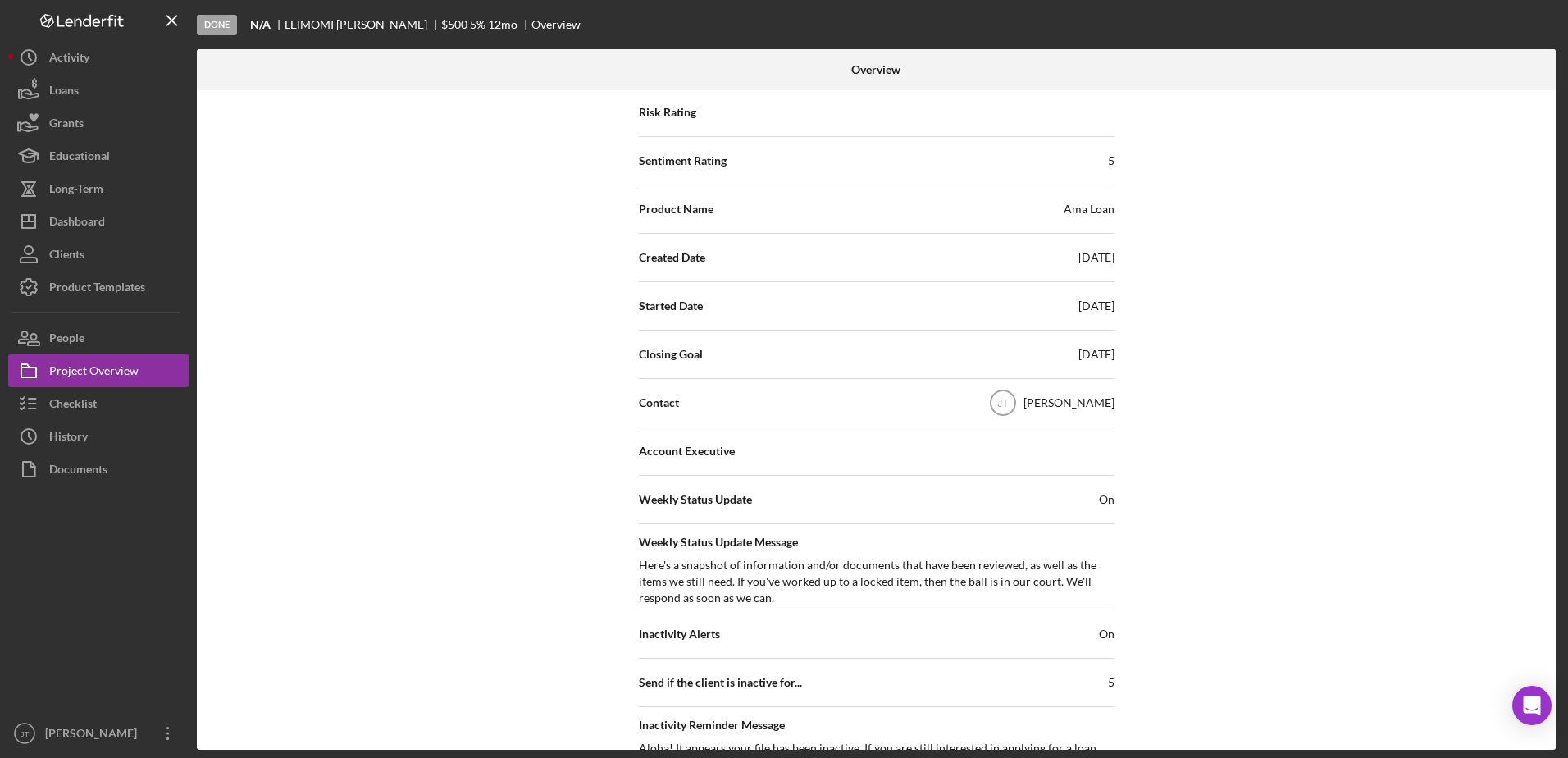
scroll to position [0, 0]
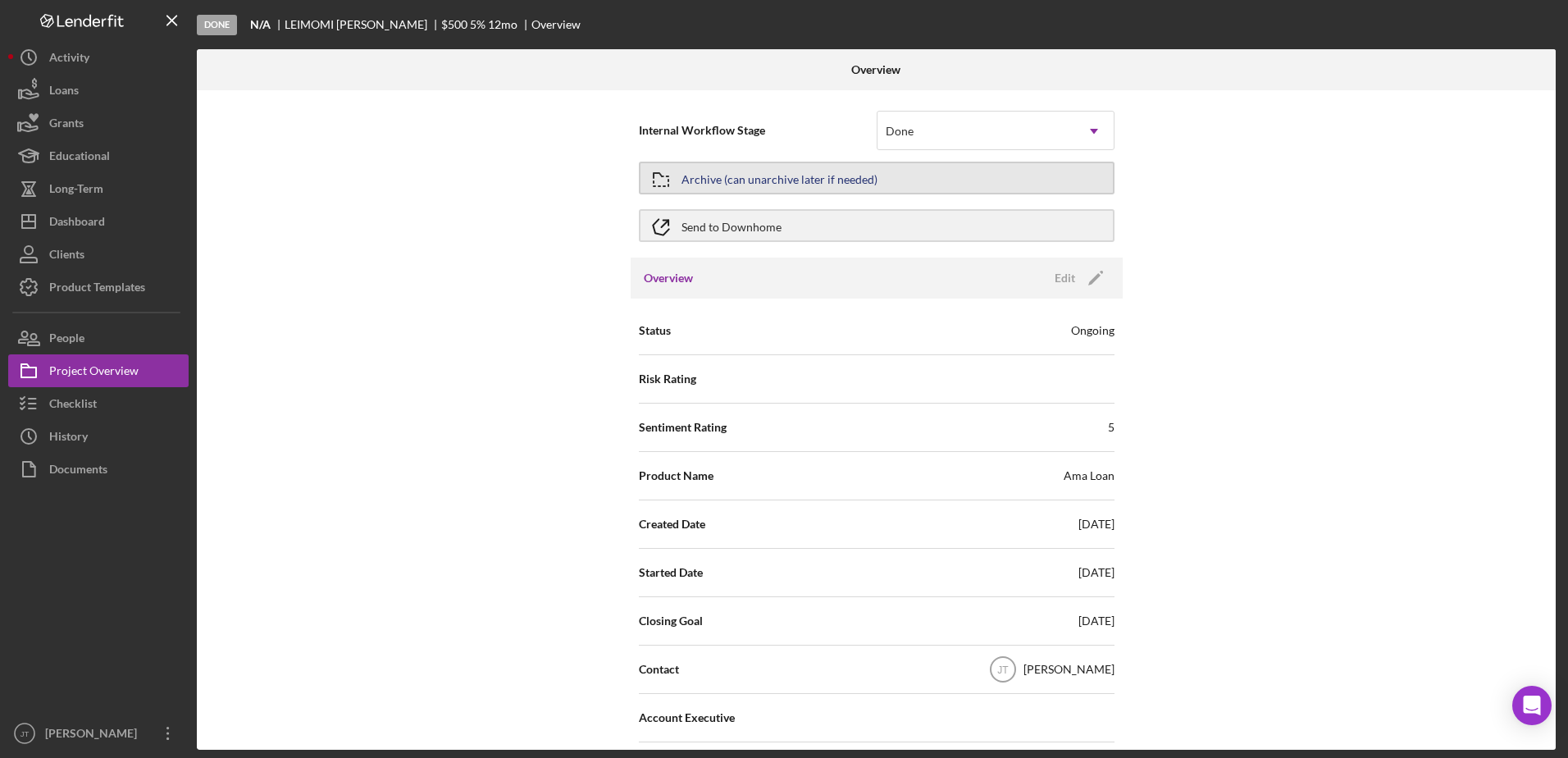
click at [838, 185] on div "Archive (can unarchive later if needed)" at bounding box center [778, 178] width 196 height 29
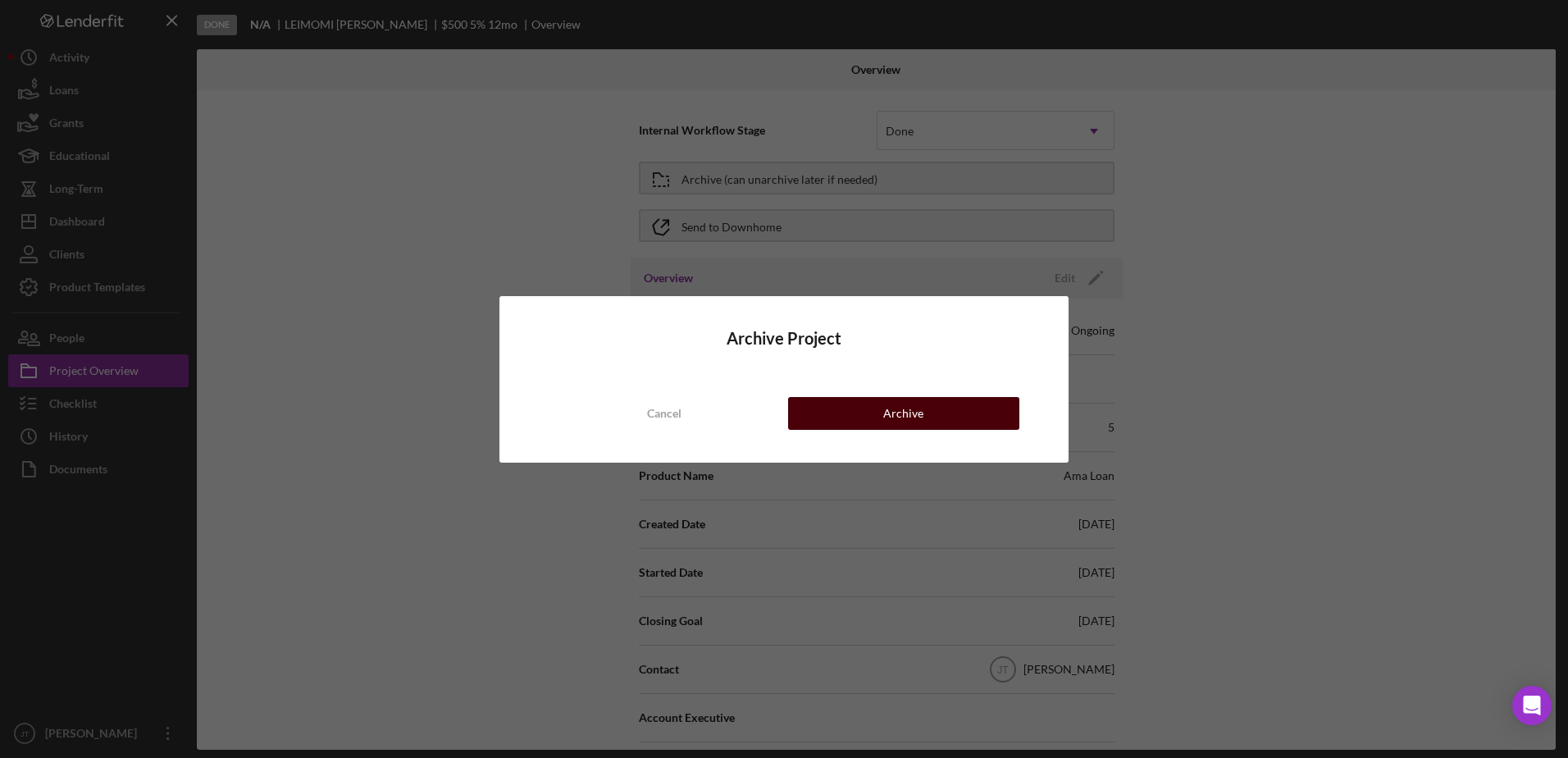
click at [919, 408] on div "Archive" at bounding box center [903, 414] width 40 height 33
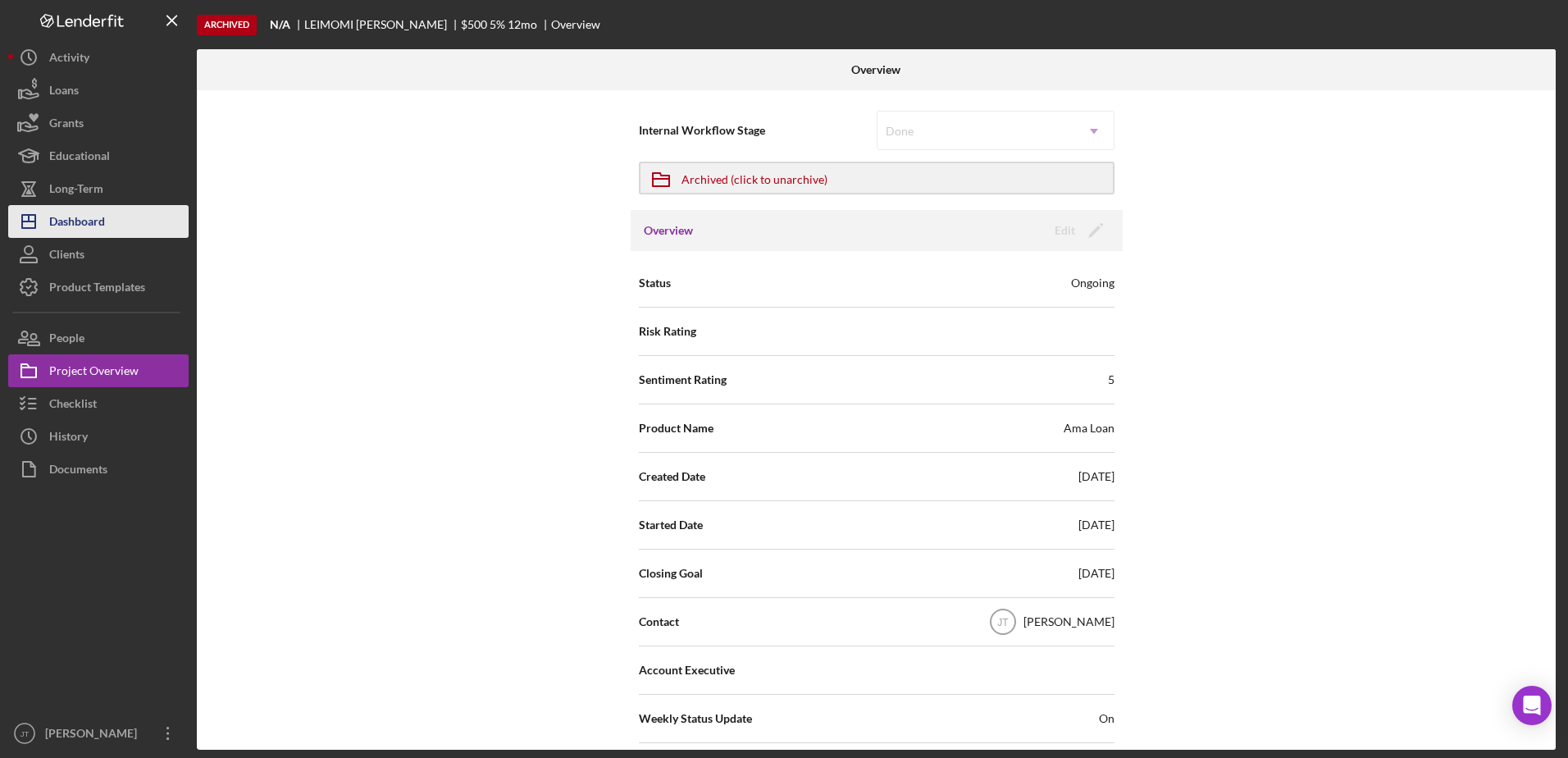
click at [90, 224] on div "Dashboard" at bounding box center [77, 223] width 56 height 37
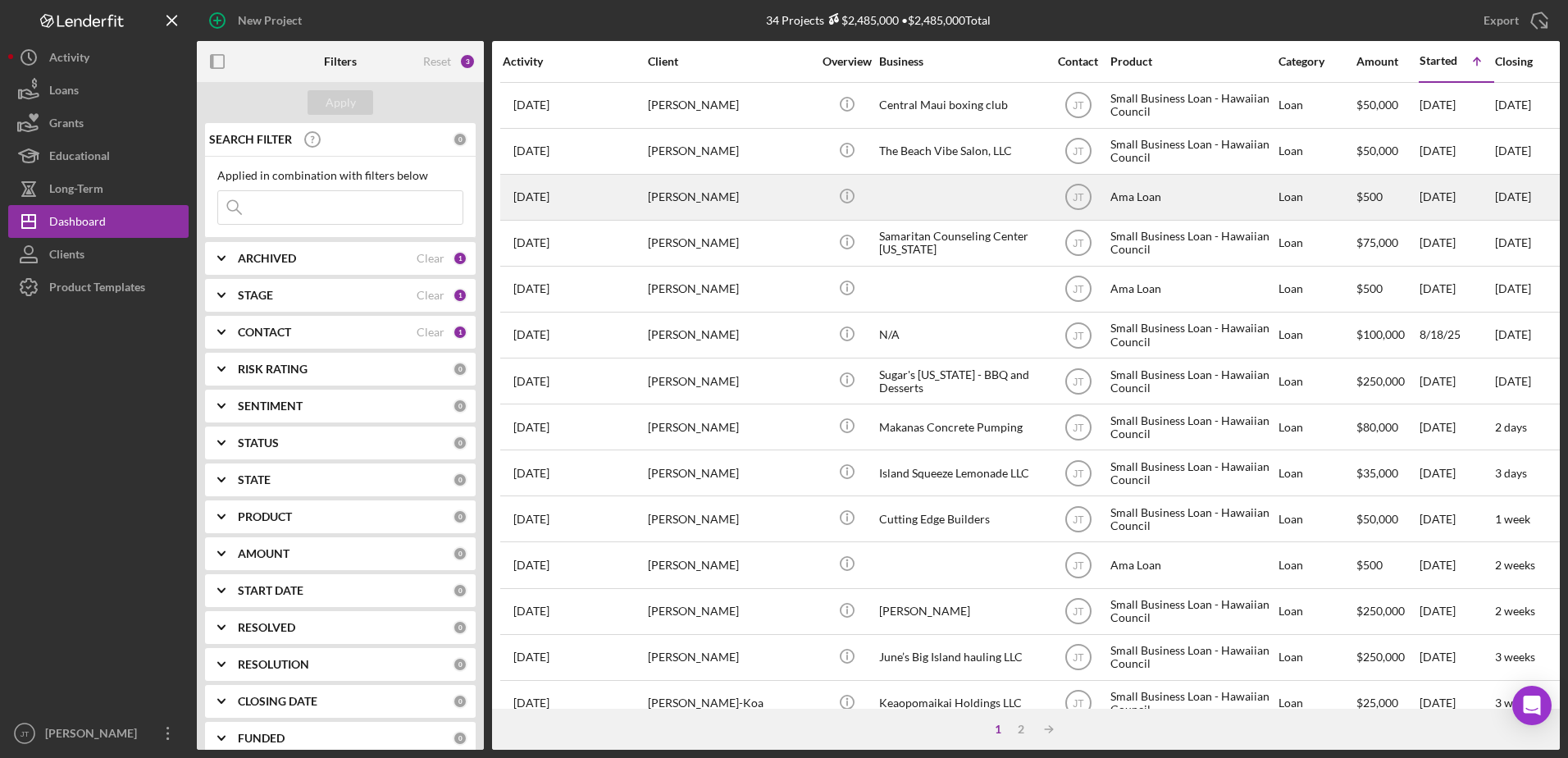
click at [694, 205] on div "[PERSON_NAME]" at bounding box center [729, 198] width 164 height 44
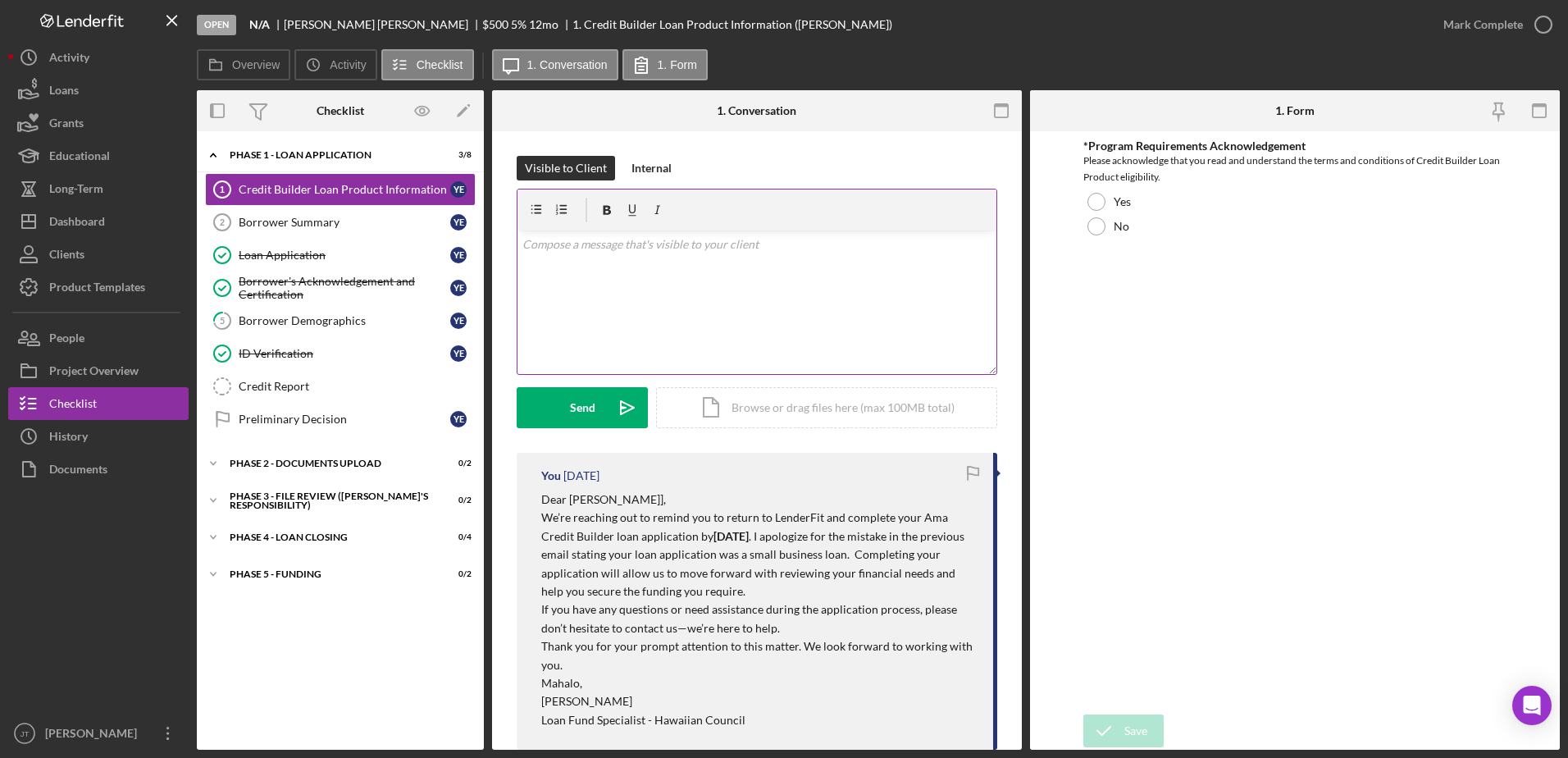
click at [540, 257] on div "v Color teal Color pink Remove color Add row above Add row below Add column bef…" at bounding box center [757, 303] width 479 height 144
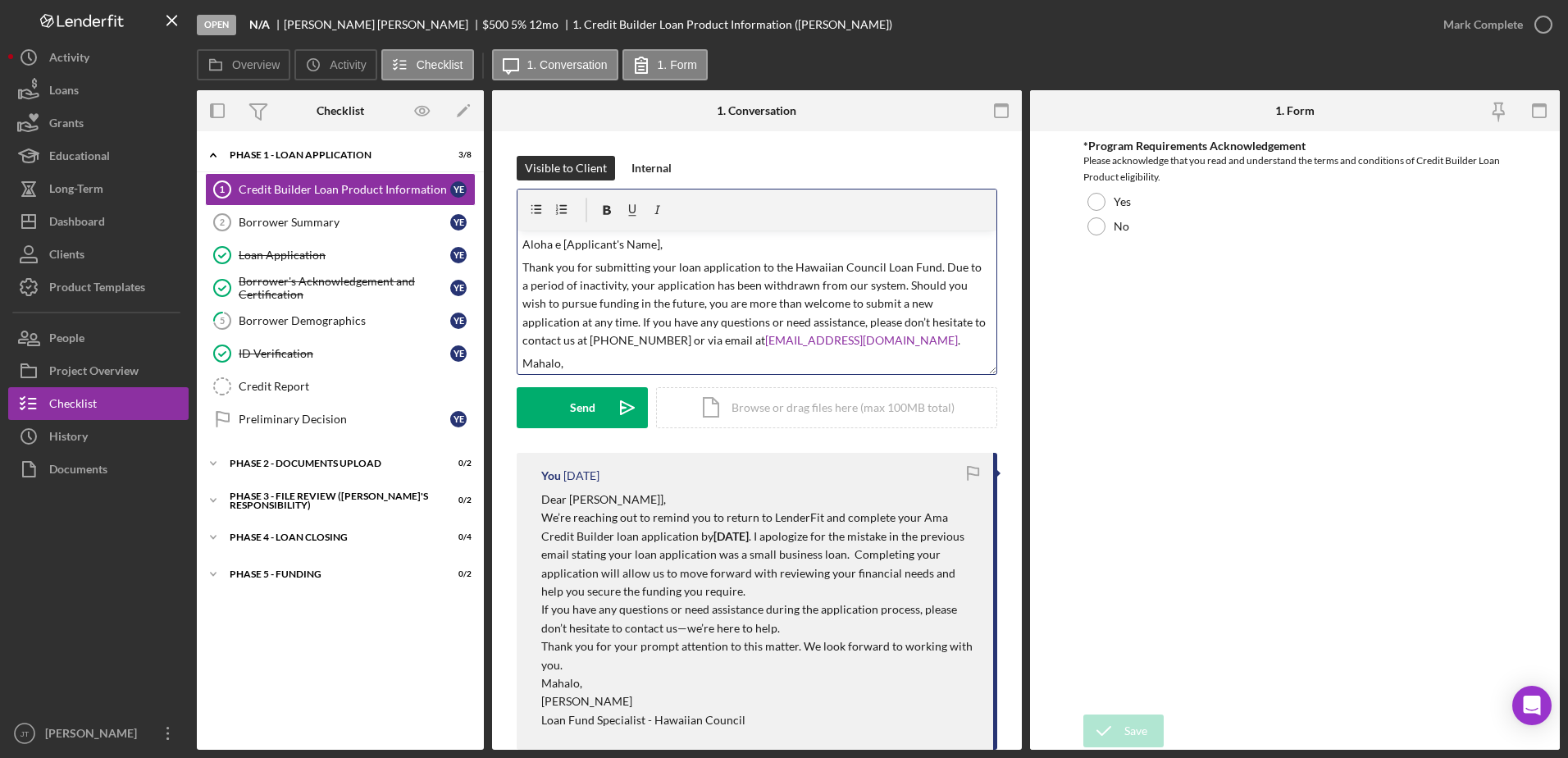
click at [654, 244] on p "Aloha e [Applicant's Name]," at bounding box center [757, 244] width 470 height 18
